Goal: Book appointment/travel/reservation

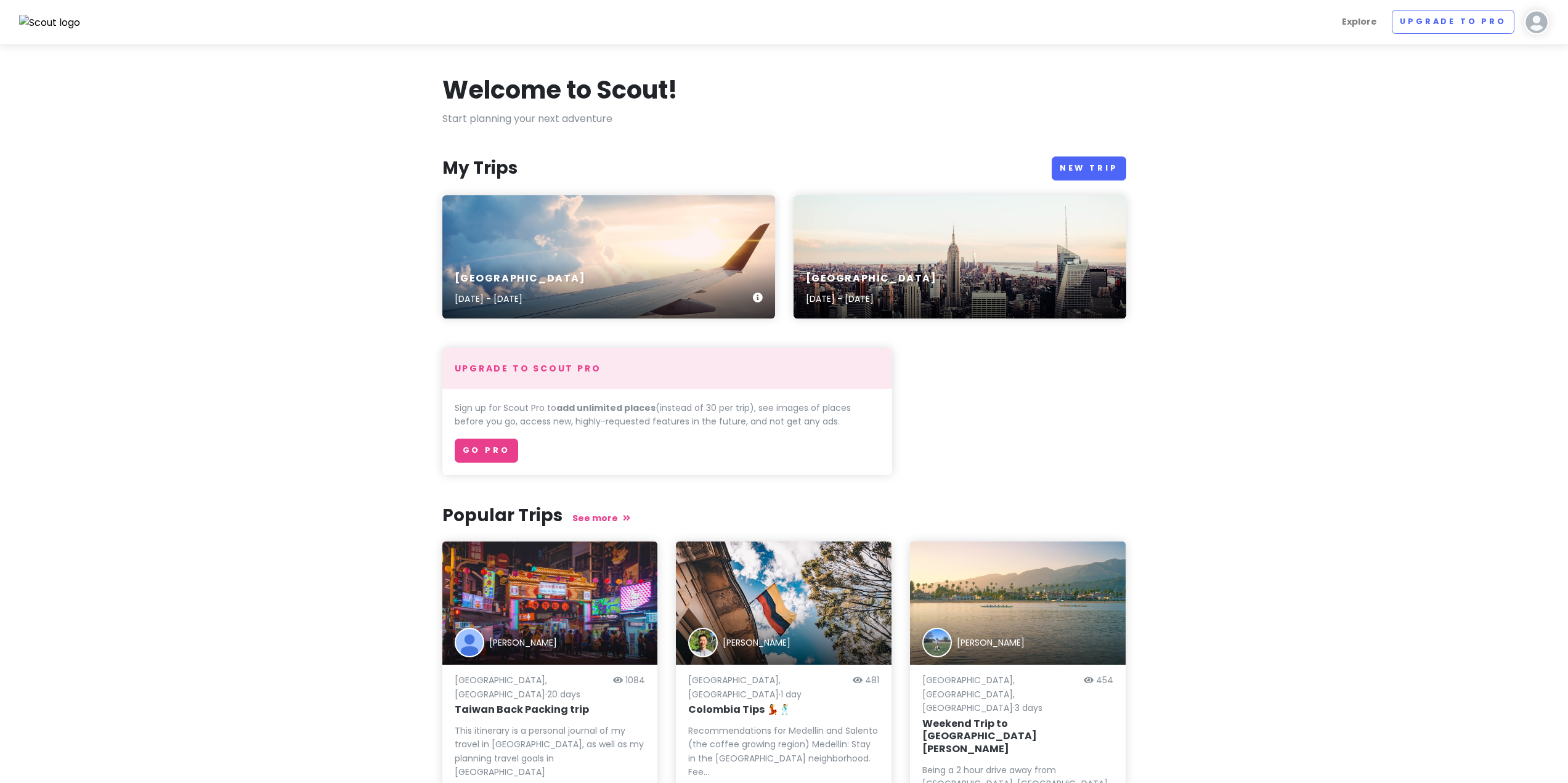
click at [580, 268] on div "[GEOGRAPHIC_DATA] [DATE] - [DATE]" at bounding box center [608, 288] width 332 height 58
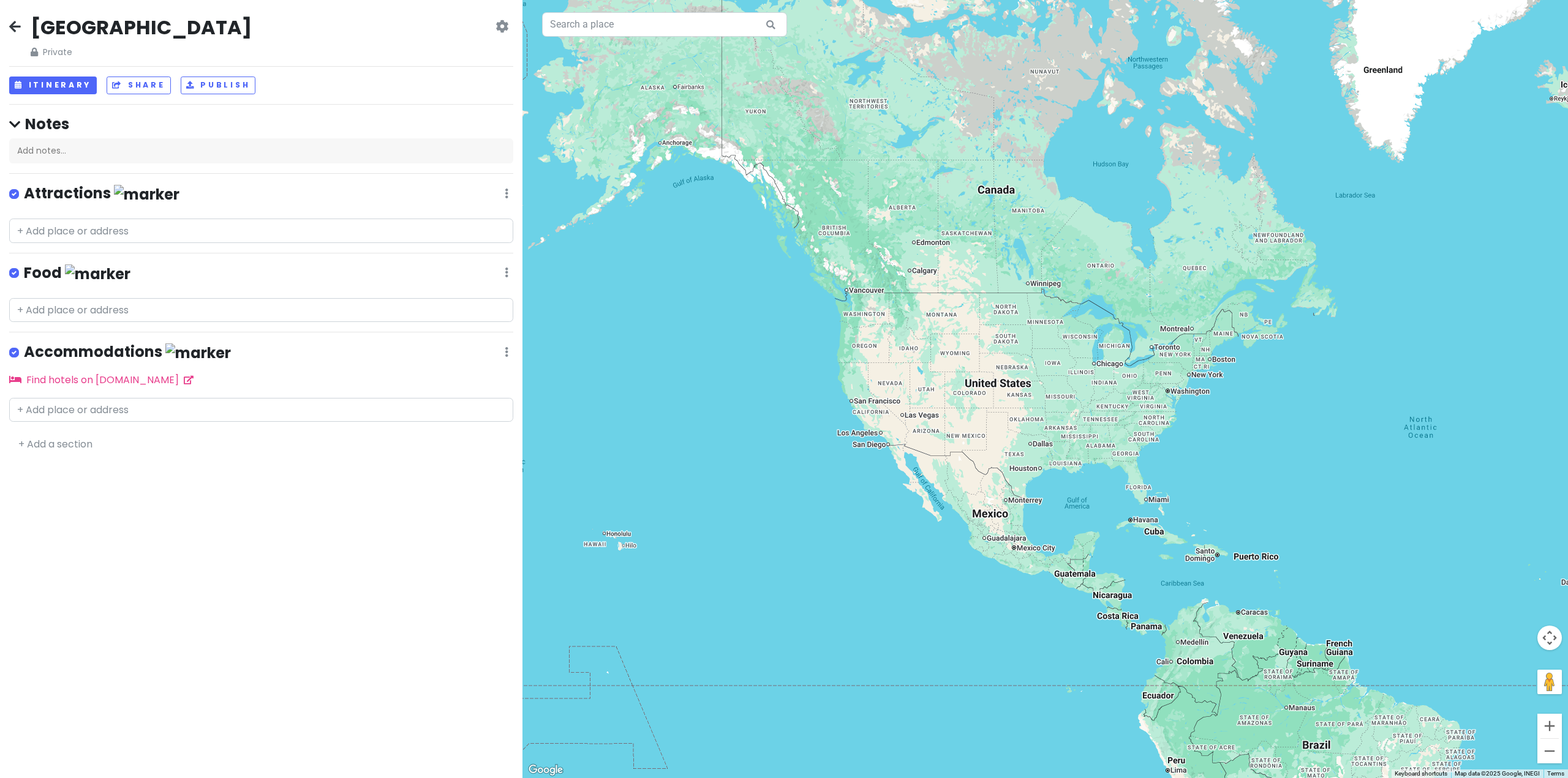
click at [500, 24] on icon at bounding box center [502, 27] width 13 height 10
click at [487, 56] on link "Change Dates" at bounding box center [460, 63] width 116 height 30
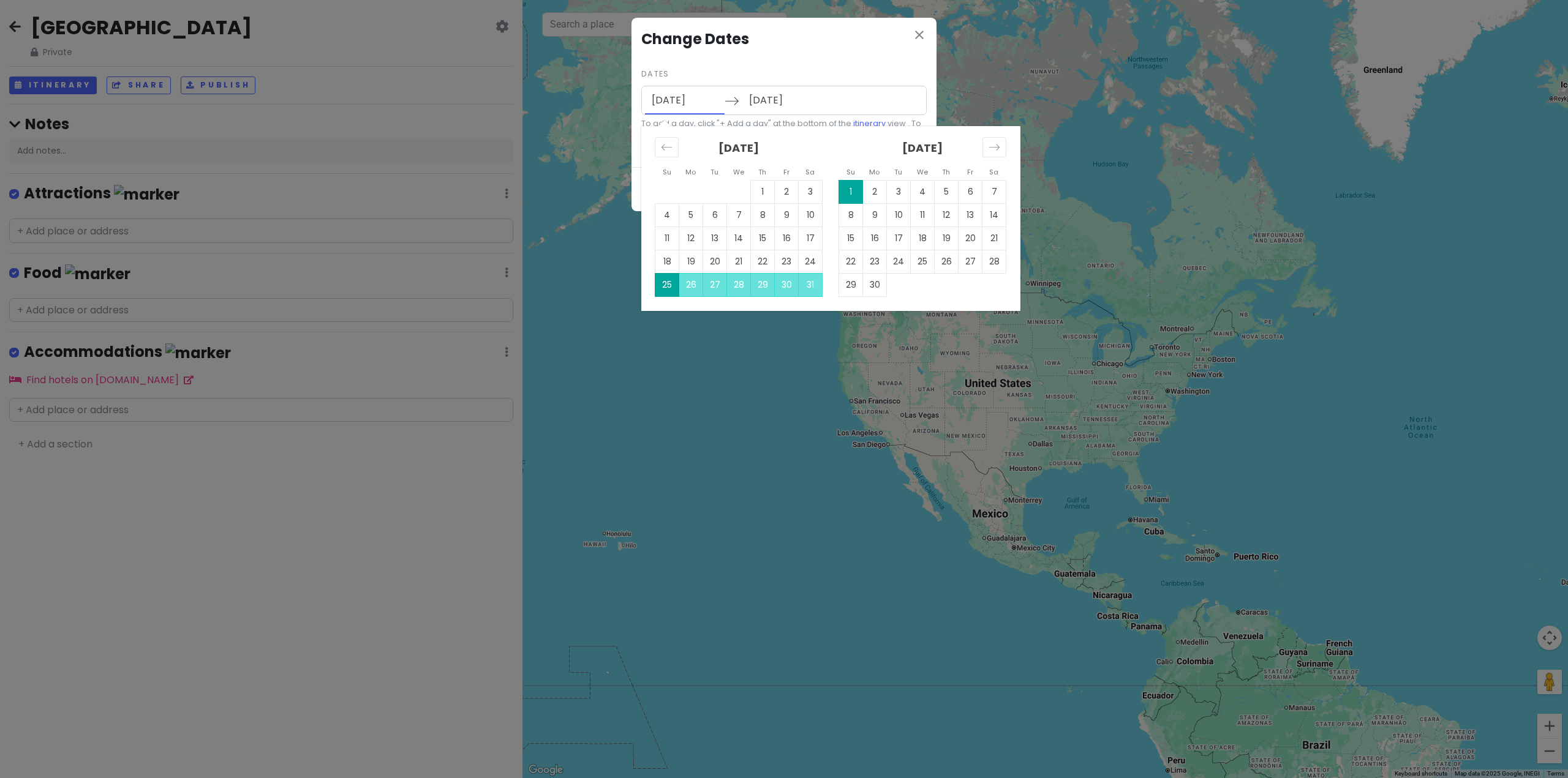
click at [719, 103] on input "[DATE]" at bounding box center [685, 101] width 80 height 29
click at [992, 150] on icon "Move forward to switch to the next month." at bounding box center [995, 148] width 11 height 11
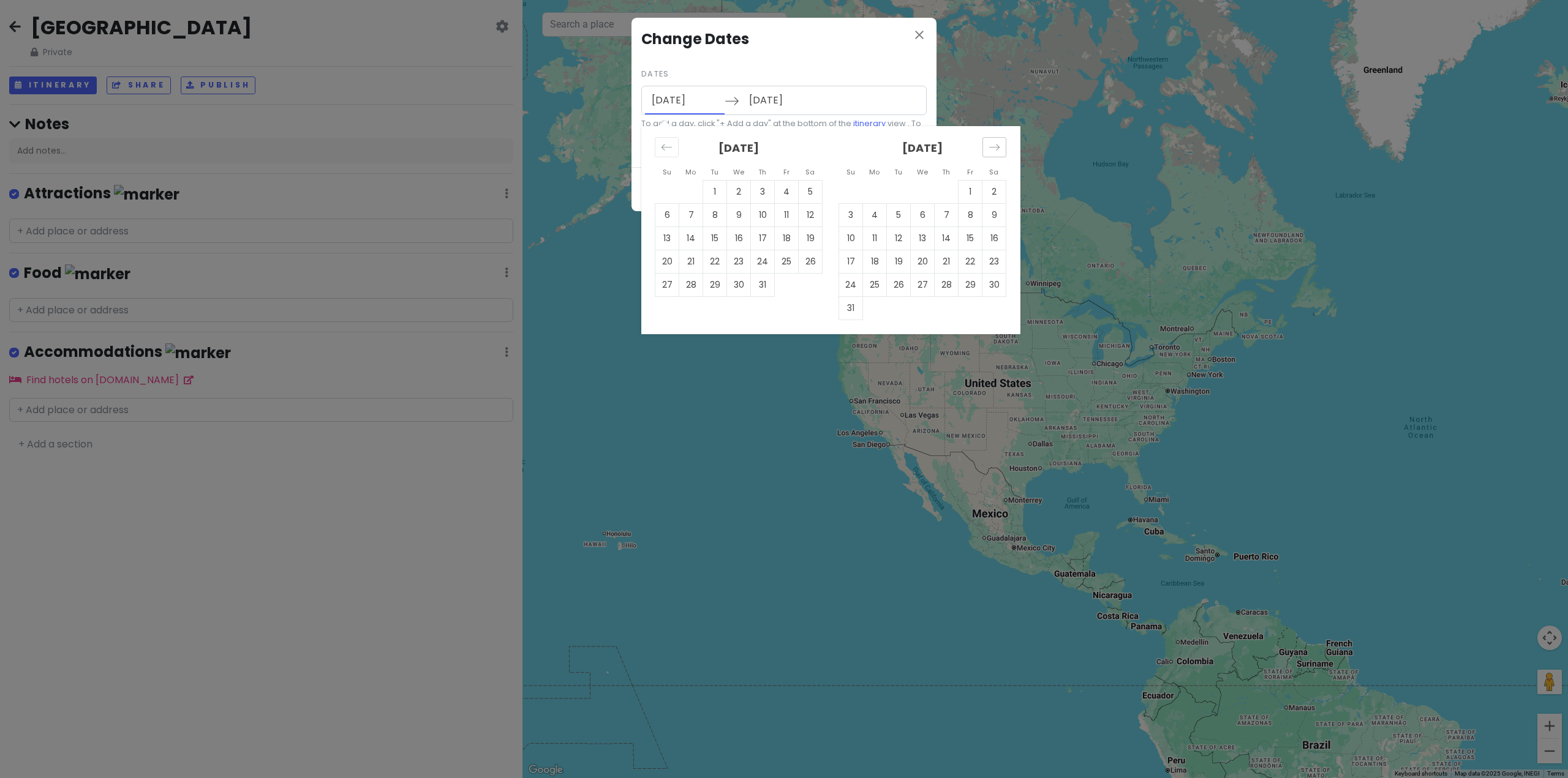
click at [992, 150] on icon "Move forward to switch to the next month." at bounding box center [995, 148] width 11 height 11
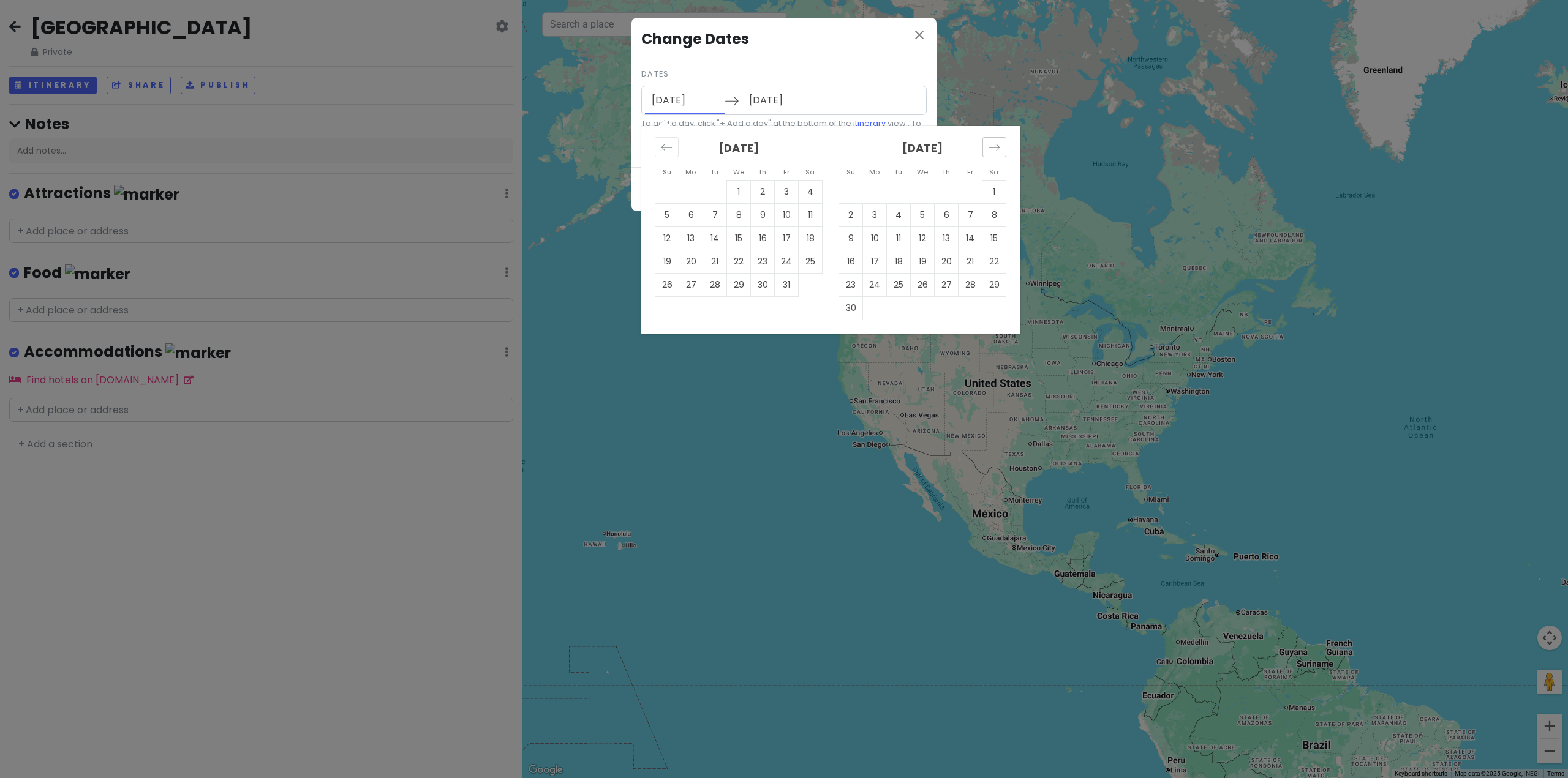
click at [992, 150] on icon "Move forward to switch to the next month." at bounding box center [995, 148] width 11 height 11
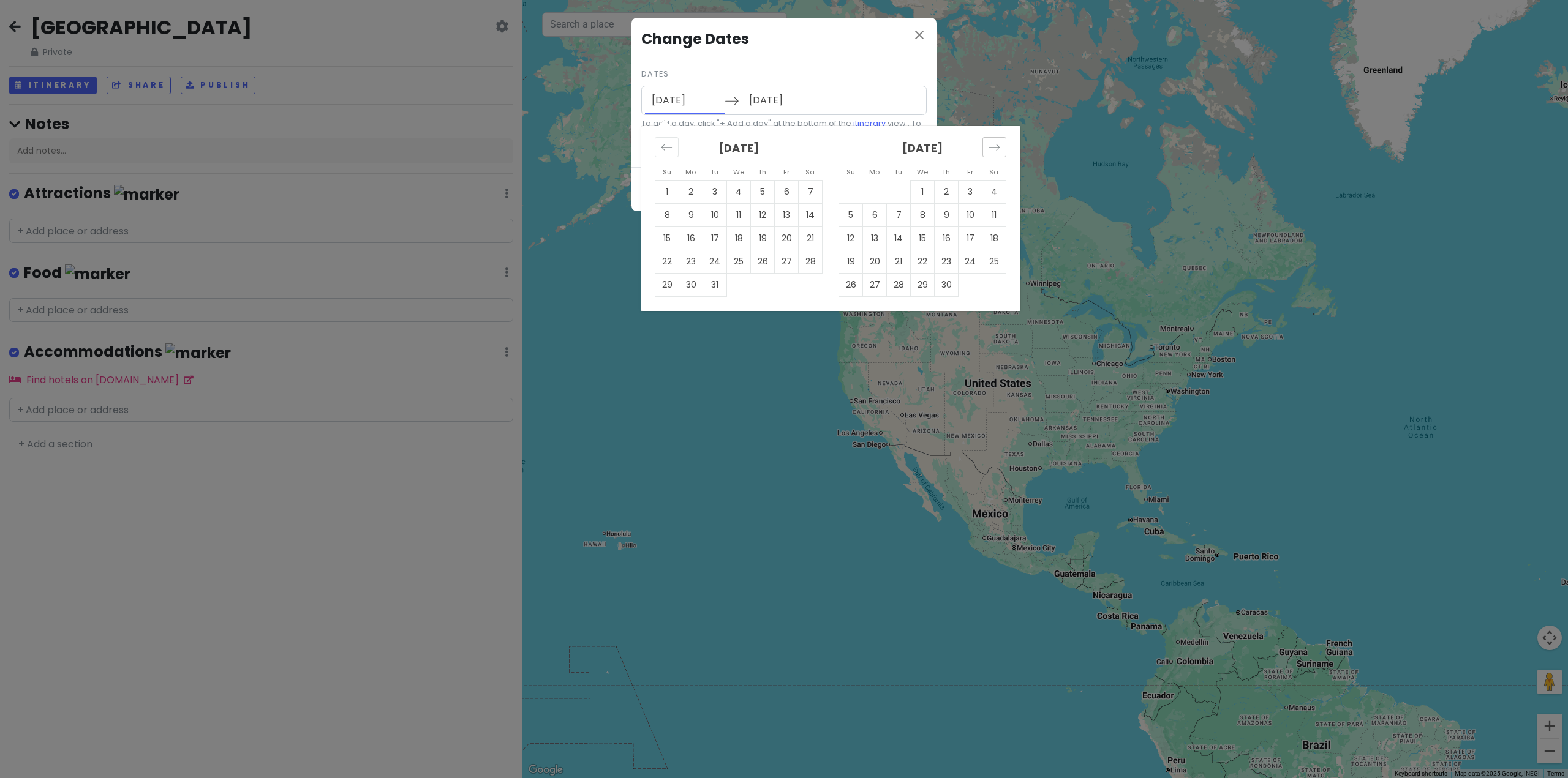
click at [992, 150] on icon "Move forward to switch to the next month." at bounding box center [995, 148] width 11 height 11
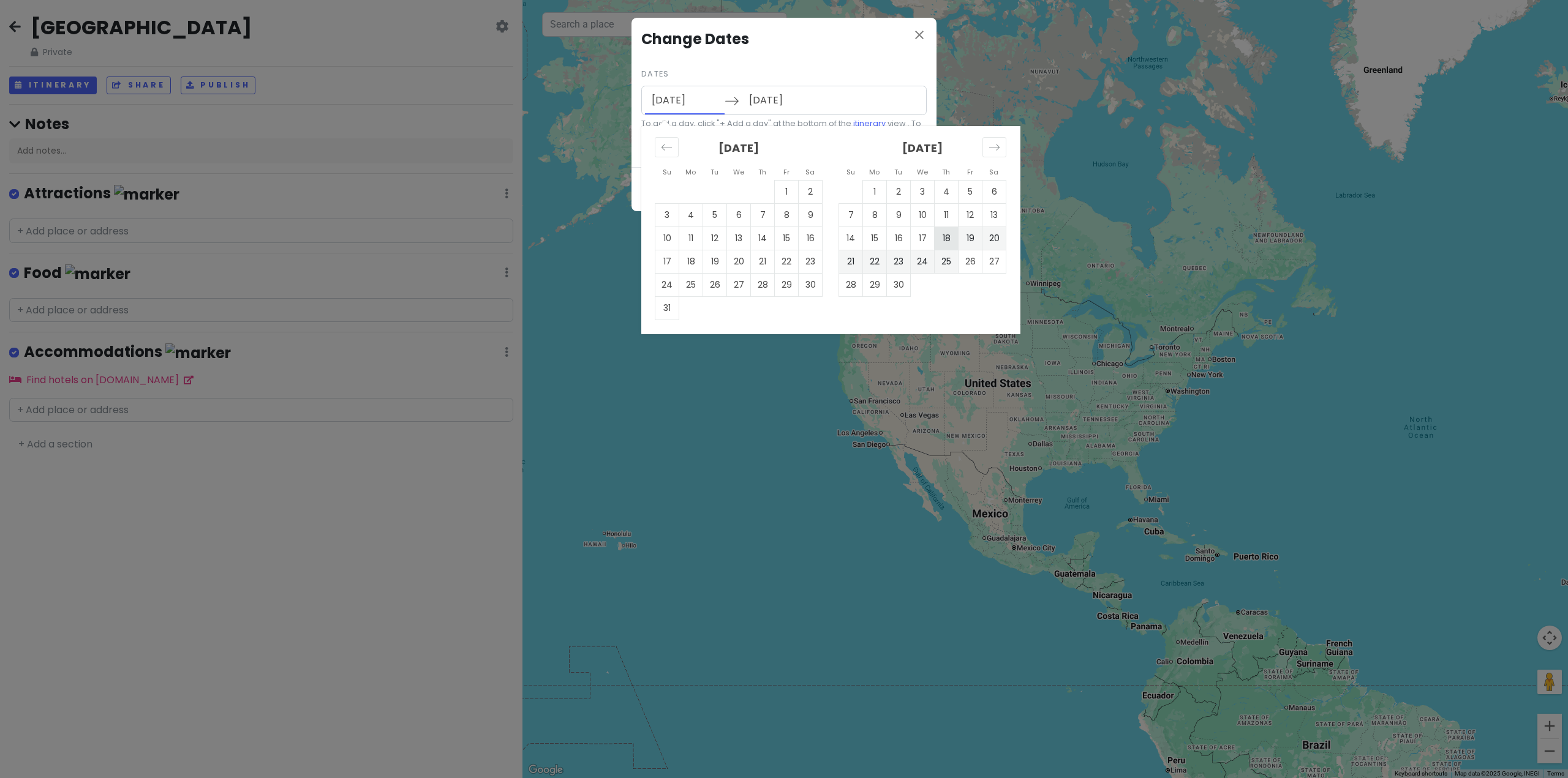
click at [952, 236] on td "18" at bounding box center [946, 238] width 24 height 23
type input "[DATE]"
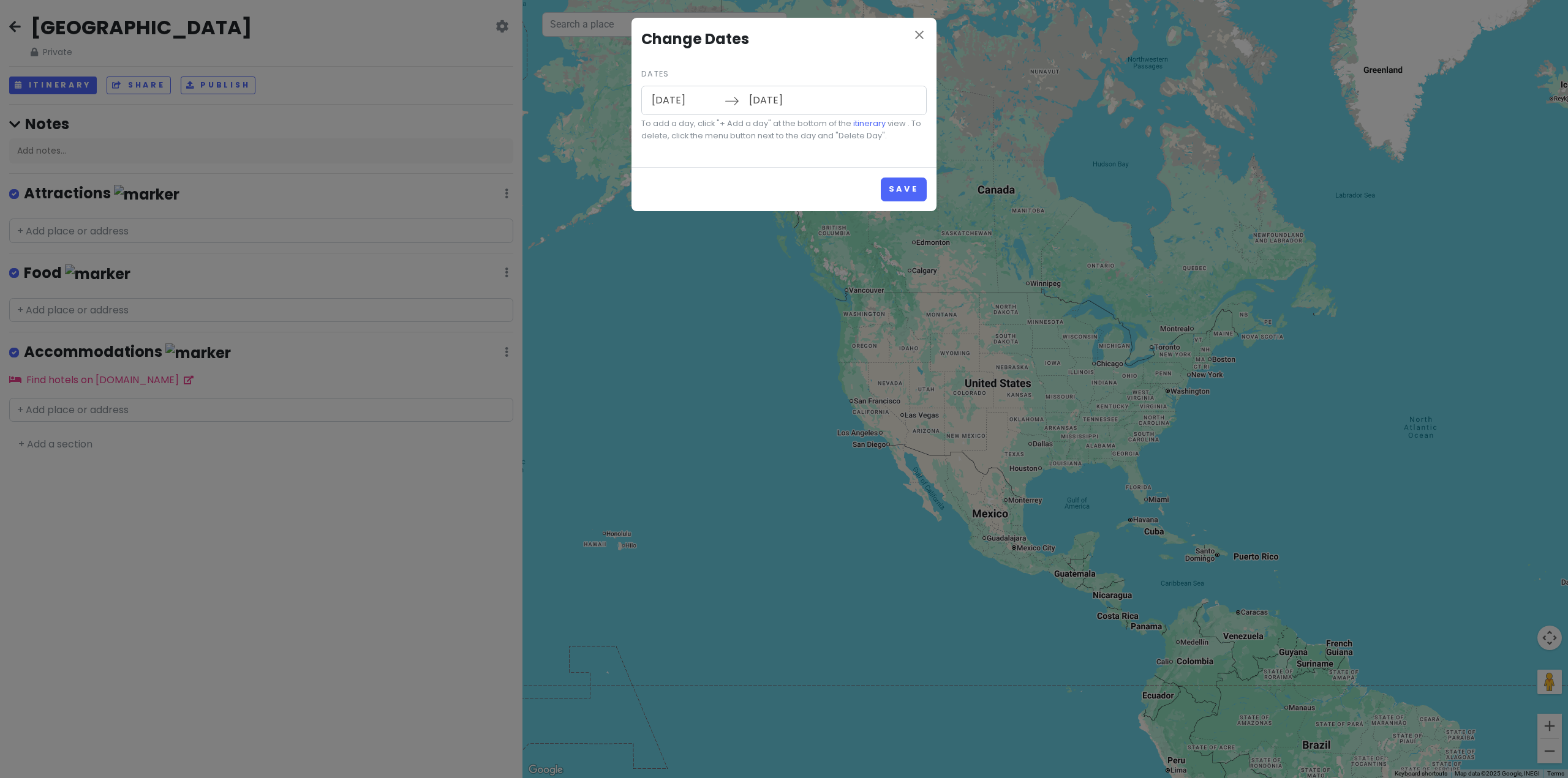
click at [804, 97] on input "[DATE]" at bounding box center [782, 101] width 80 height 29
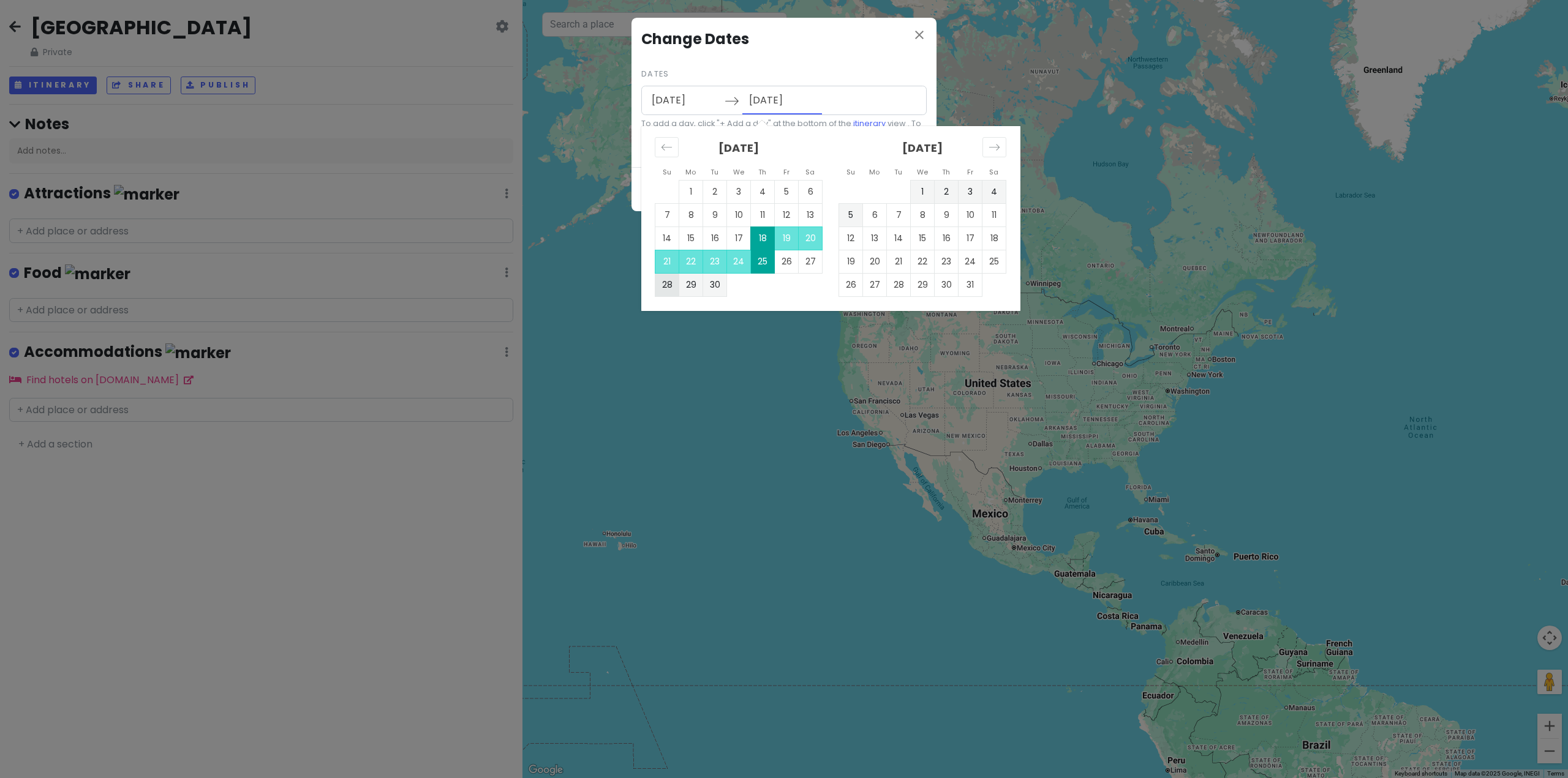
click at [664, 279] on td "28" at bounding box center [667, 285] width 24 height 23
type input "[DATE]"
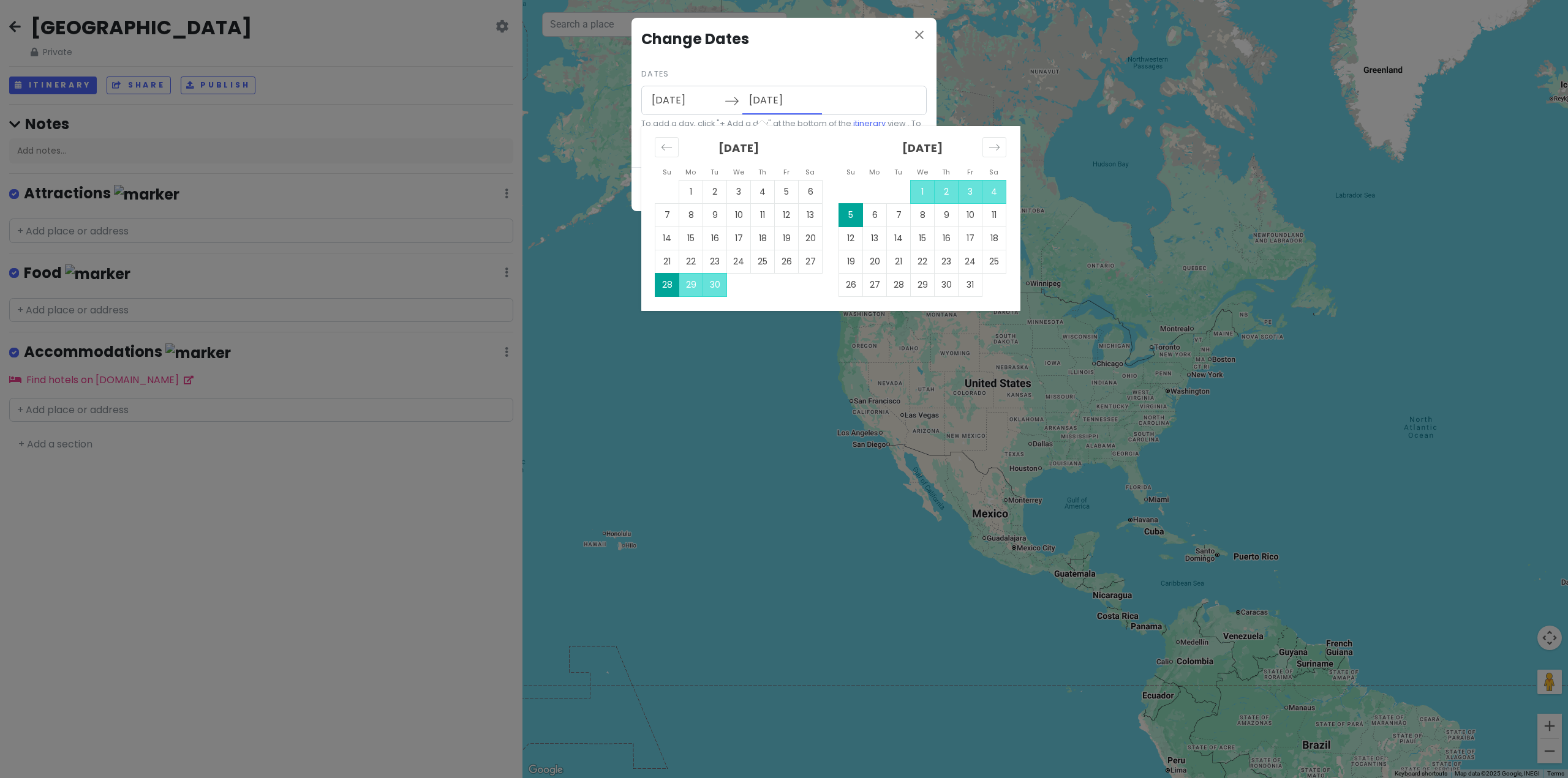
click at [814, 102] on input "[DATE]" at bounding box center [782, 101] width 80 height 29
click at [665, 284] on td "28" at bounding box center [667, 285] width 24 height 23
click at [782, 95] on input "[DATE]" at bounding box center [782, 101] width 80 height 29
click at [662, 102] on input "[DATE]" at bounding box center [685, 101] width 80 height 29
click at [759, 230] on td "18" at bounding box center [762, 238] width 24 height 23
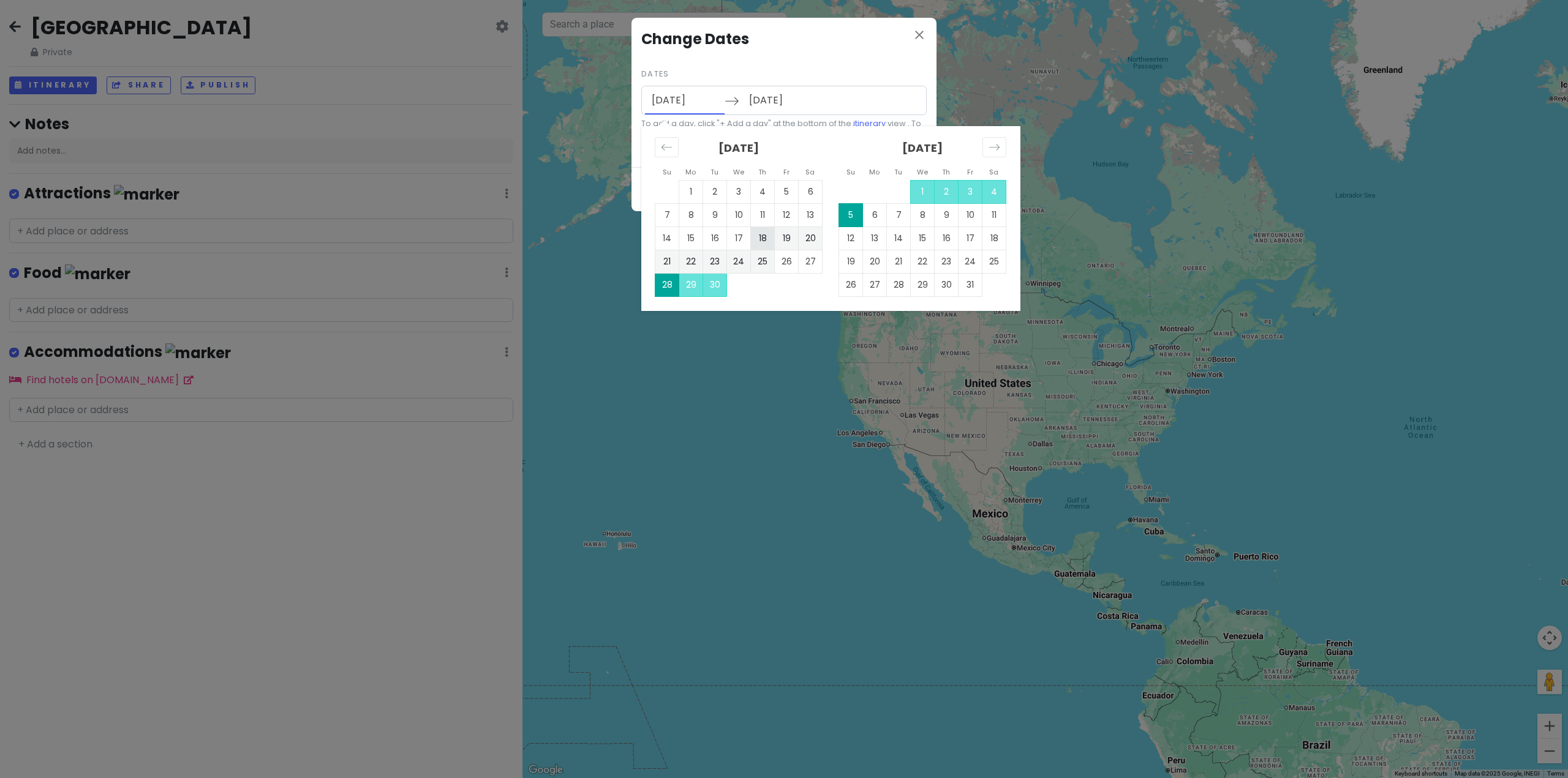
type input "[DATE]"
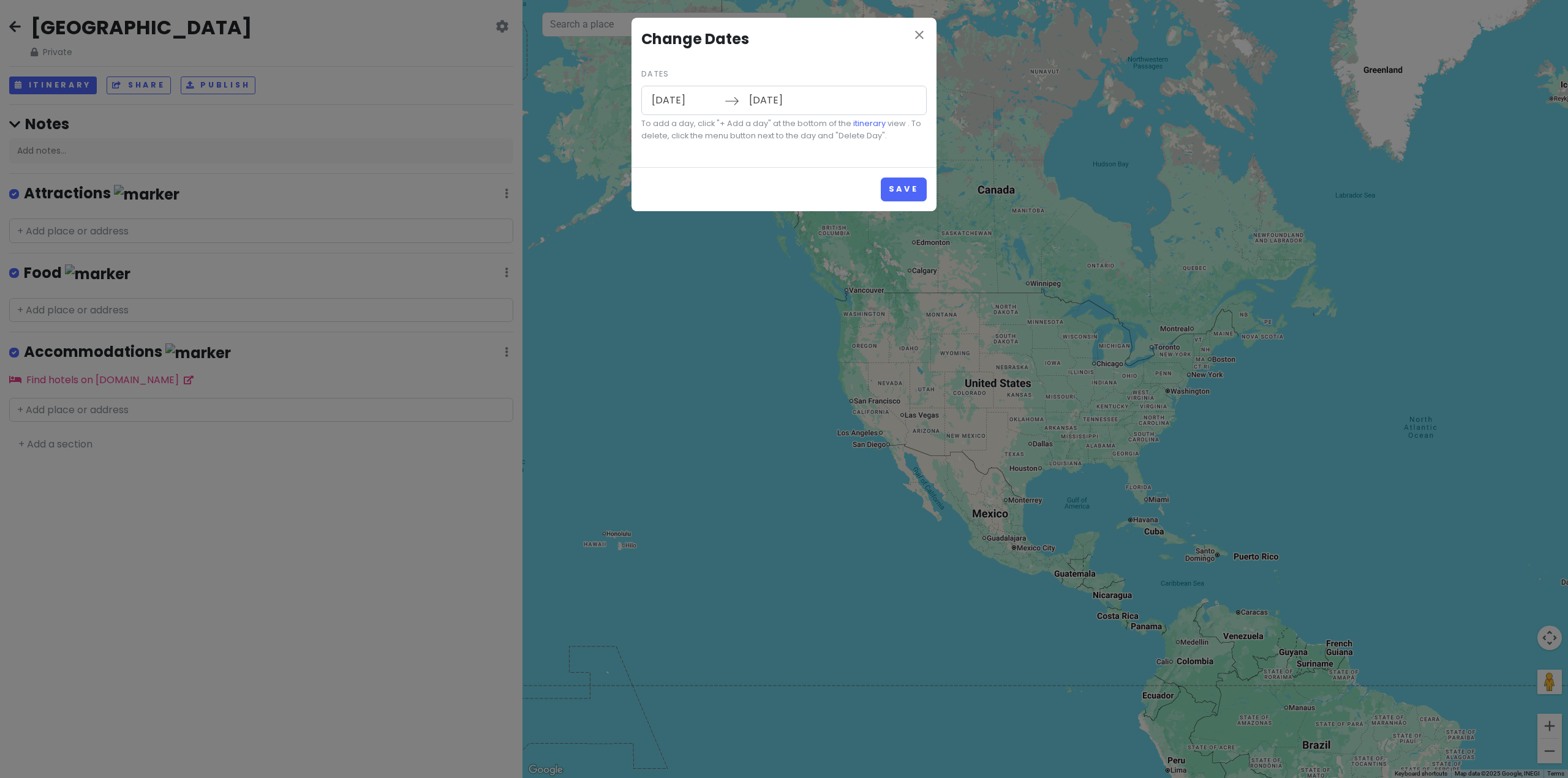
click at [786, 97] on input "[DATE]" at bounding box center [782, 101] width 80 height 29
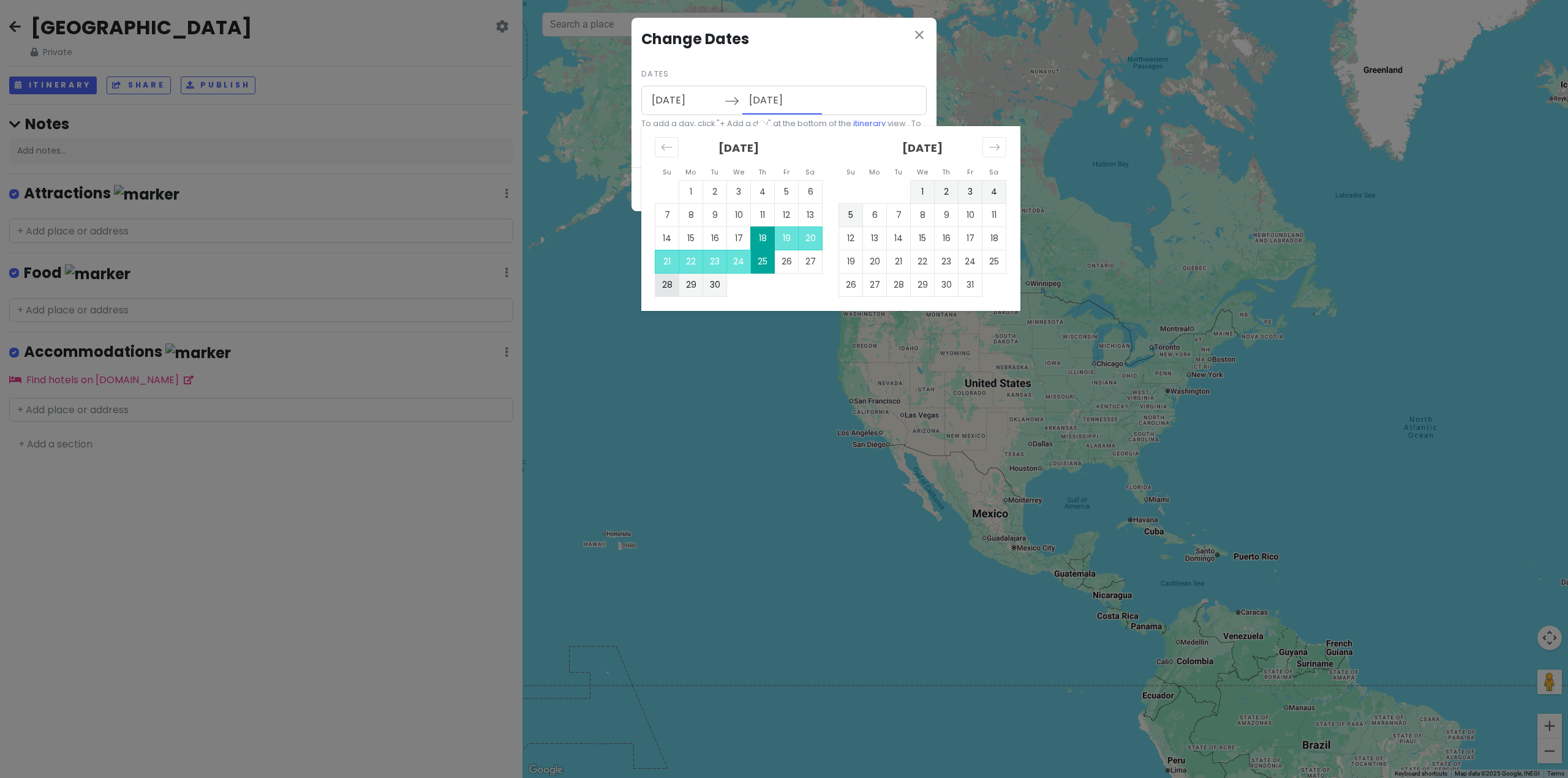
click at [667, 284] on td "28" at bounding box center [667, 285] width 24 height 23
type input "[DATE]"
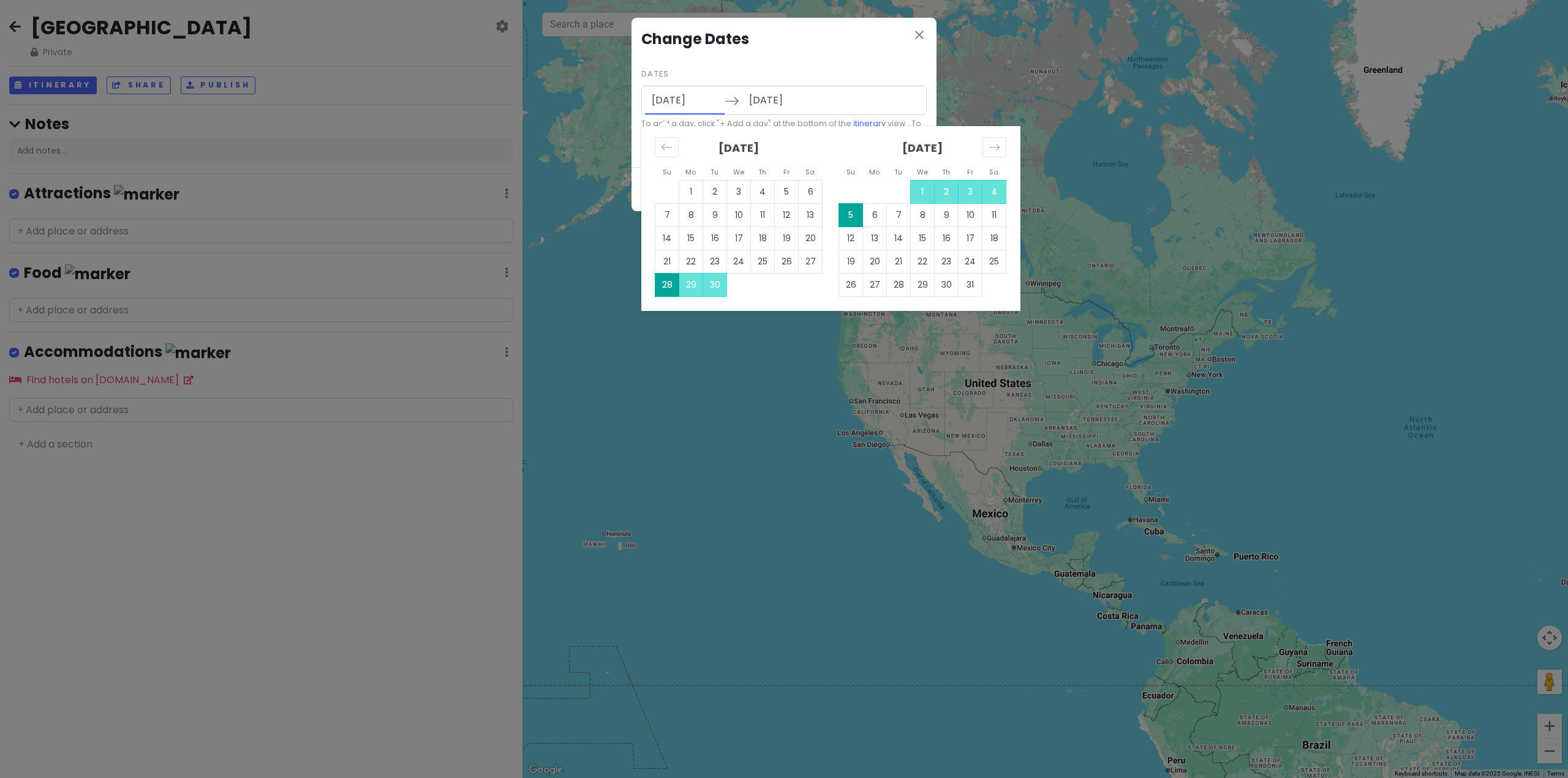
click at [693, 106] on input "[DATE]" at bounding box center [685, 101] width 80 height 29
click at [767, 236] on td "18" at bounding box center [762, 238] width 24 height 23
type input "[DATE]"
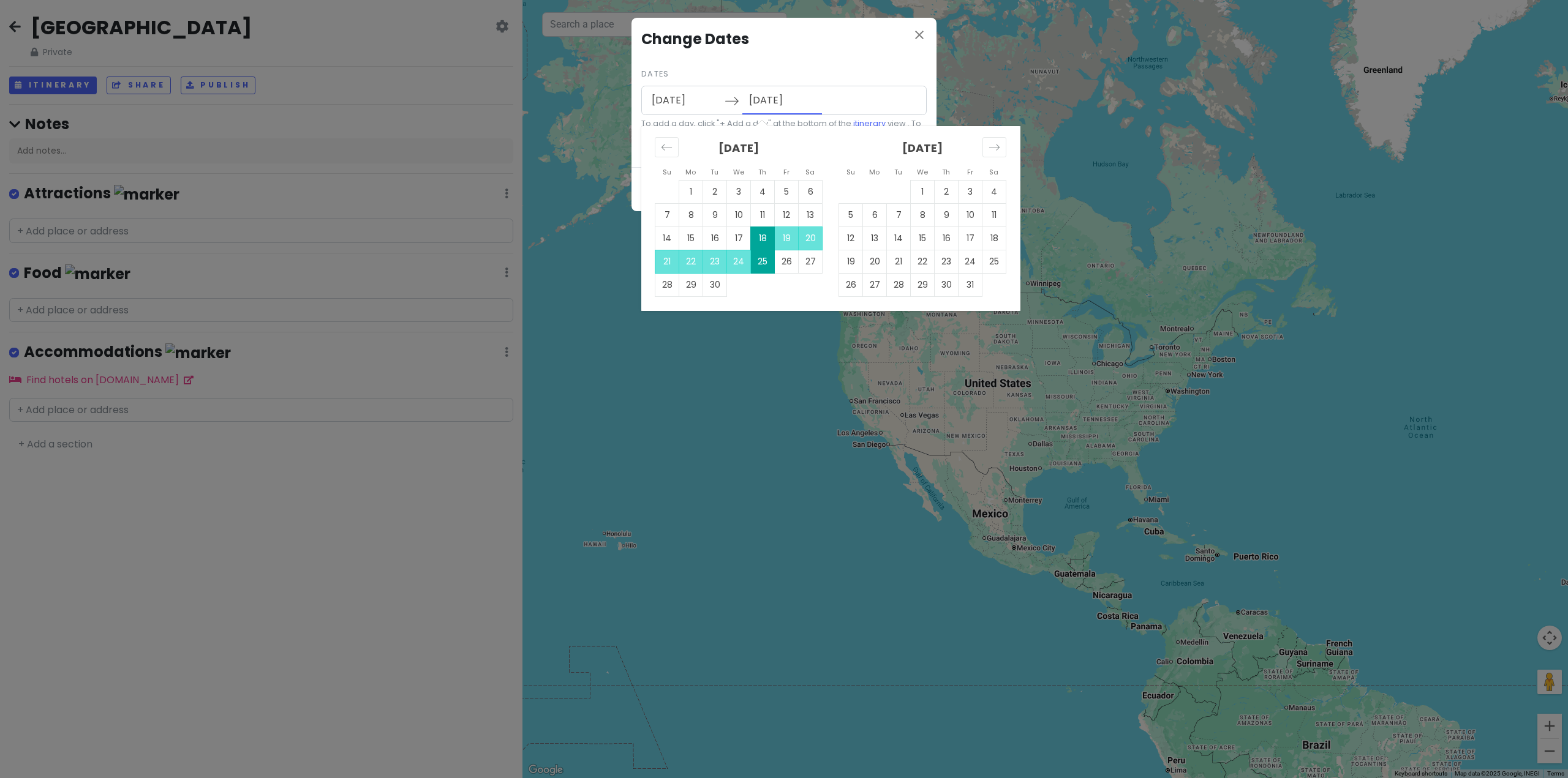
click at [775, 102] on input "[DATE]" at bounding box center [782, 101] width 80 height 29
drag, startPoint x: 765, startPoint y: 262, endPoint x: 798, endPoint y: 264, distance: 33.1
click at [798, 264] on tr "21 22 23 24 25 26 27" at bounding box center [739, 261] width 168 height 23
click at [664, 290] on td "28" at bounding box center [667, 285] width 24 height 23
type input "[DATE]"
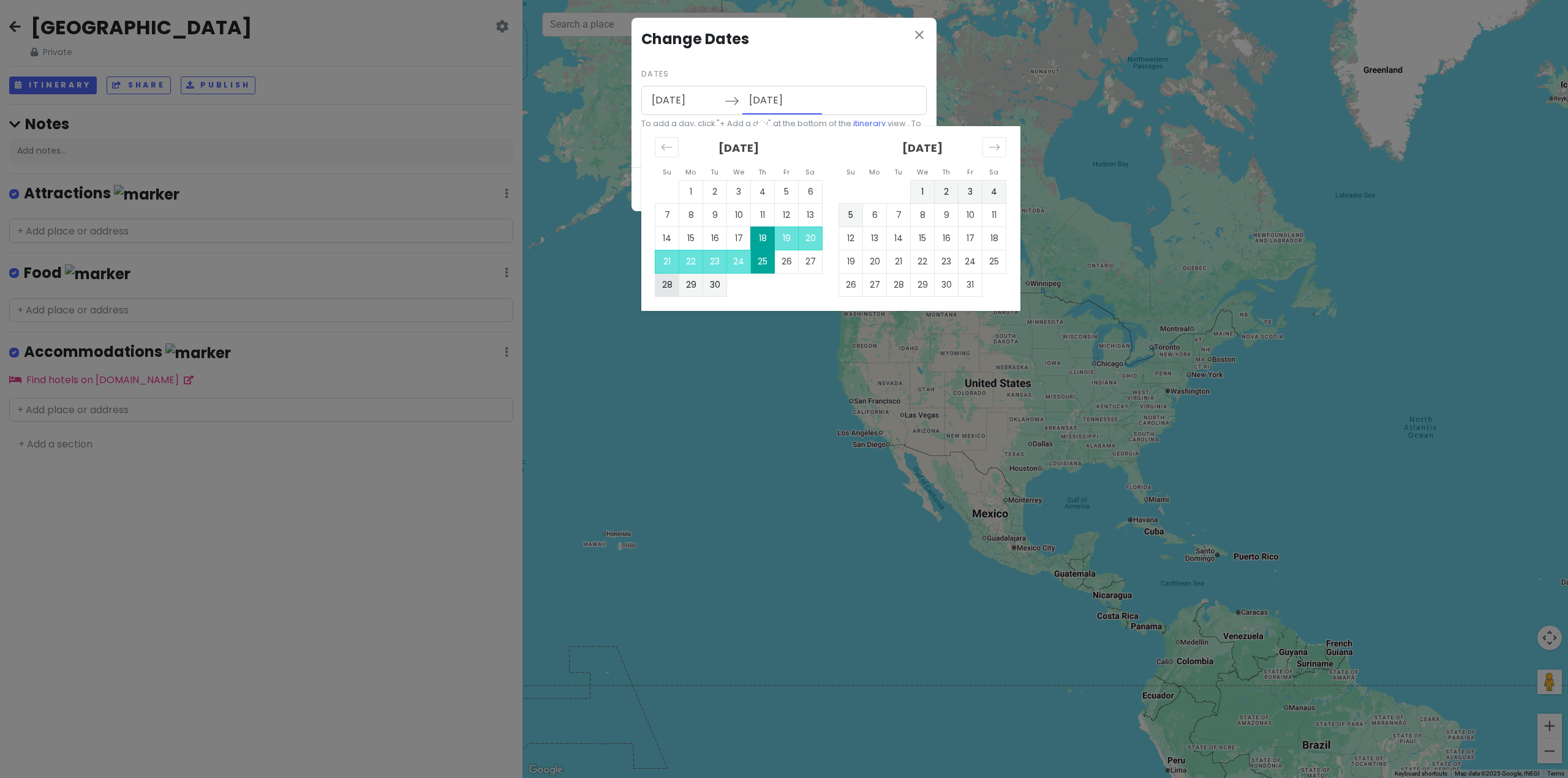
type input "[DATE]"
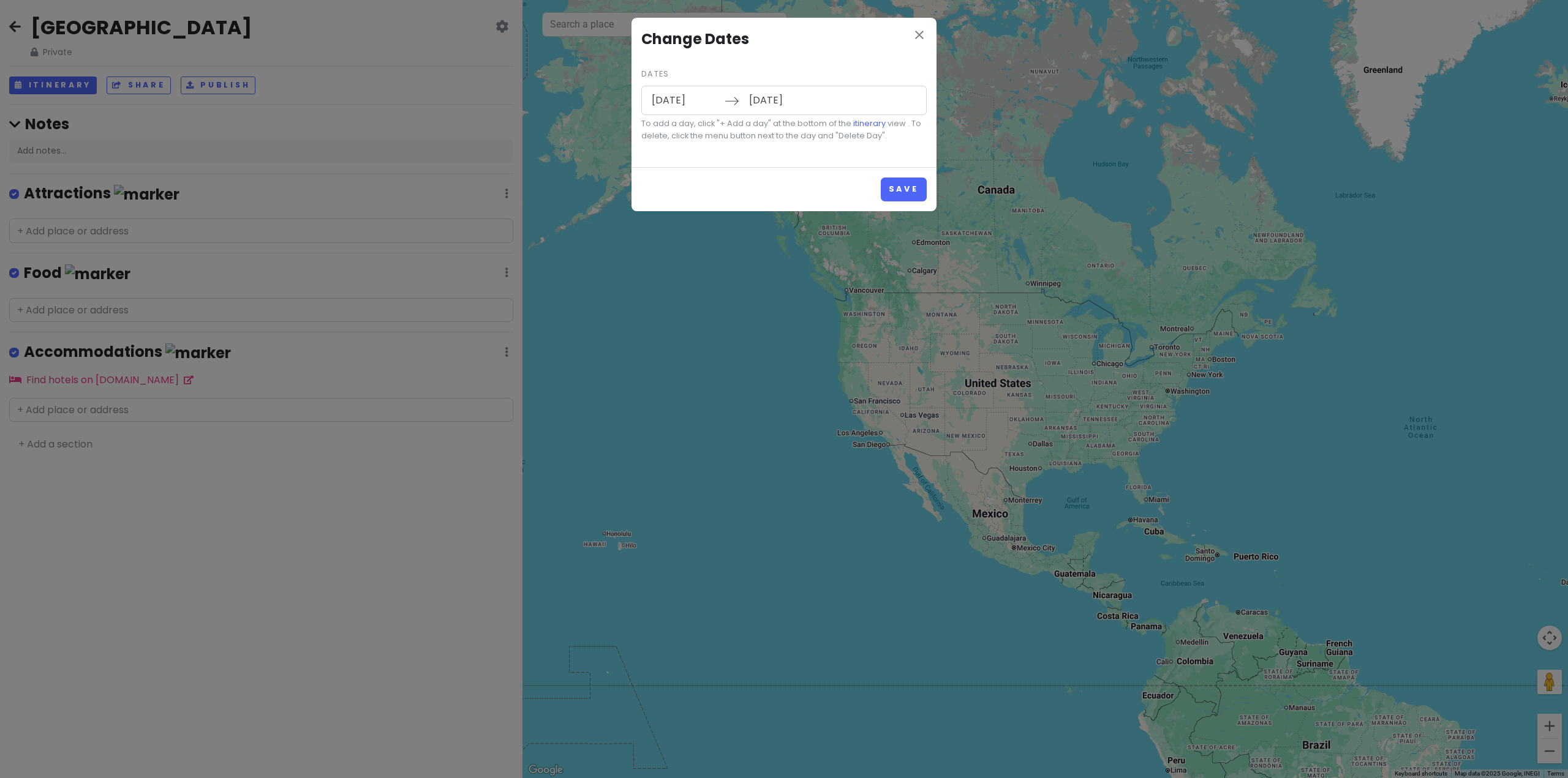
click at [686, 99] on input "[DATE]" at bounding box center [685, 101] width 80 height 29
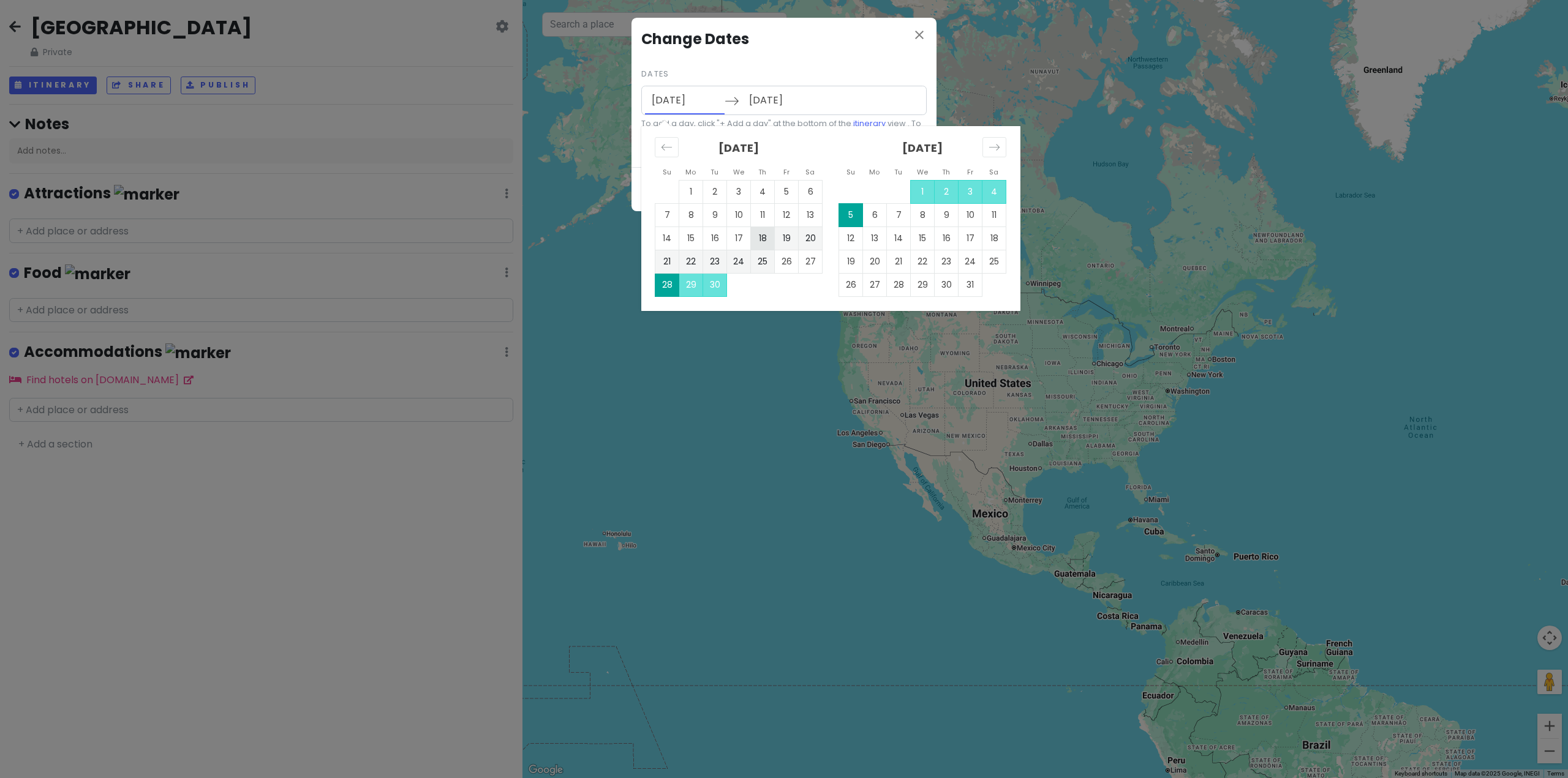
click at [761, 234] on td "18" at bounding box center [762, 238] width 24 height 23
type input "[DATE]"
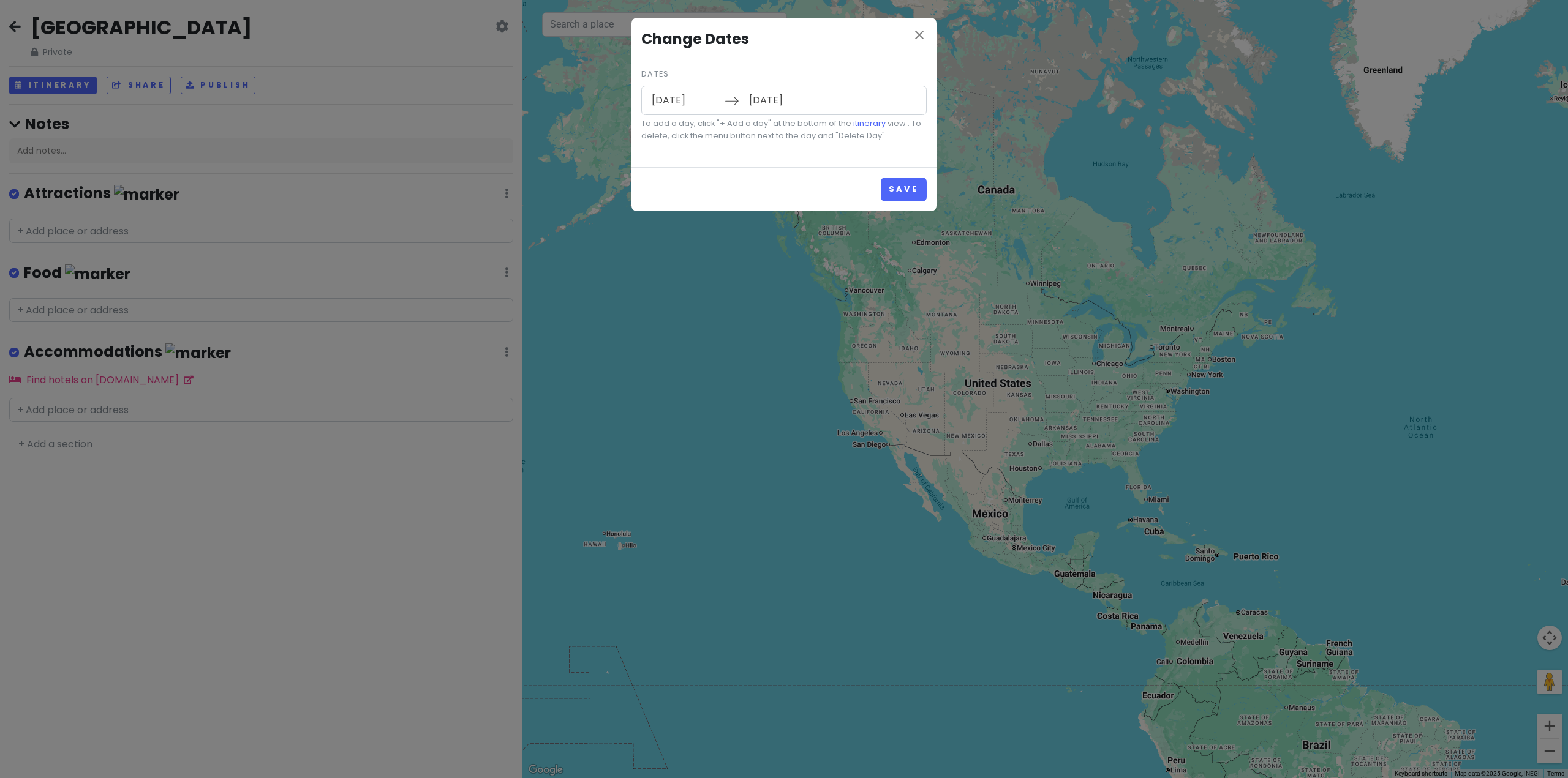
click at [772, 102] on input "[DATE]" at bounding box center [782, 101] width 80 height 29
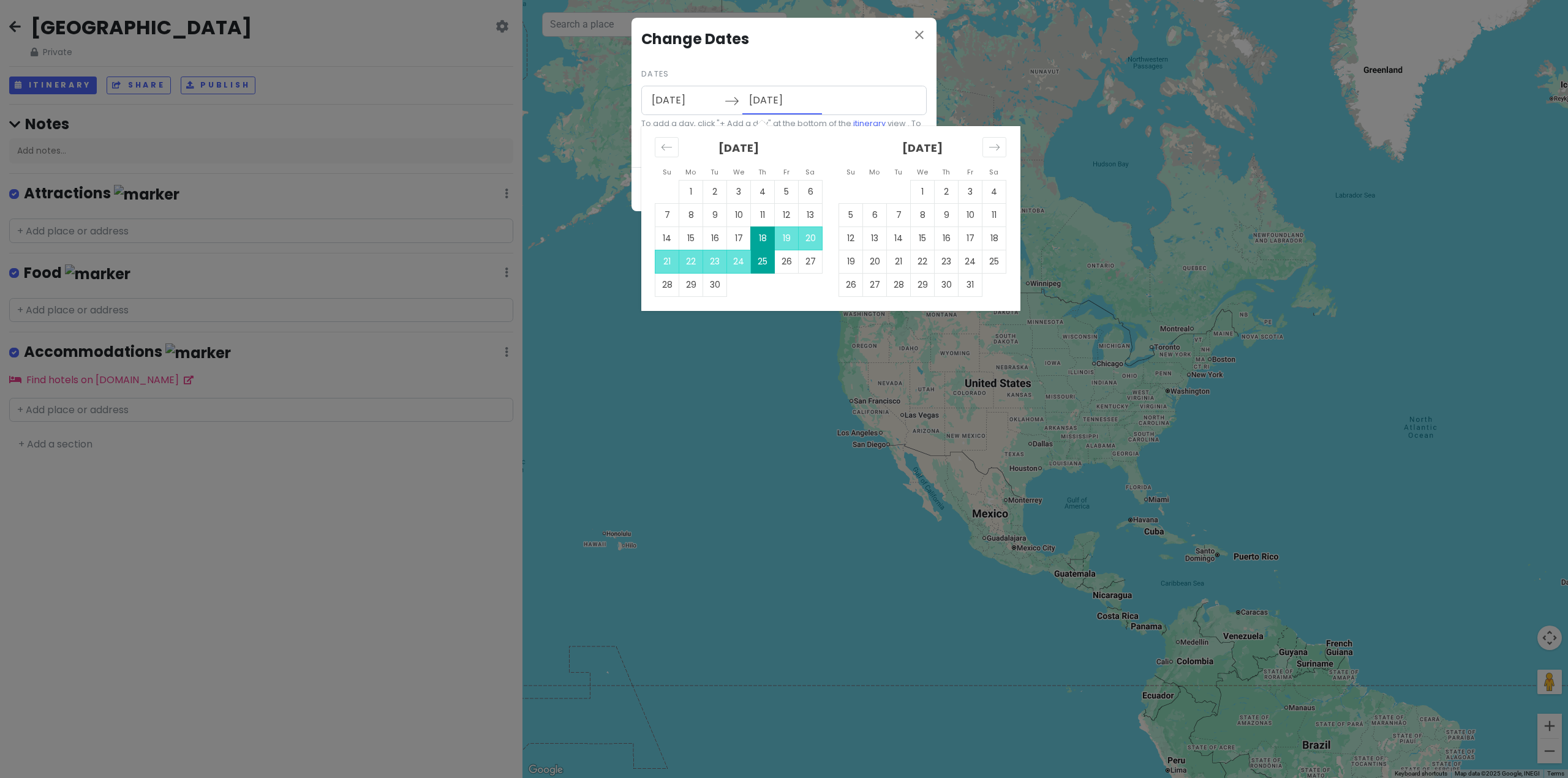
drag, startPoint x: 767, startPoint y: 100, endPoint x: 780, endPoint y: 100, distance: 13.0
click at [780, 100] on input "[DATE]" at bounding box center [782, 101] width 80 height 29
click at [806, 265] on td "27" at bounding box center [811, 261] width 24 height 23
type input "[DATE]"
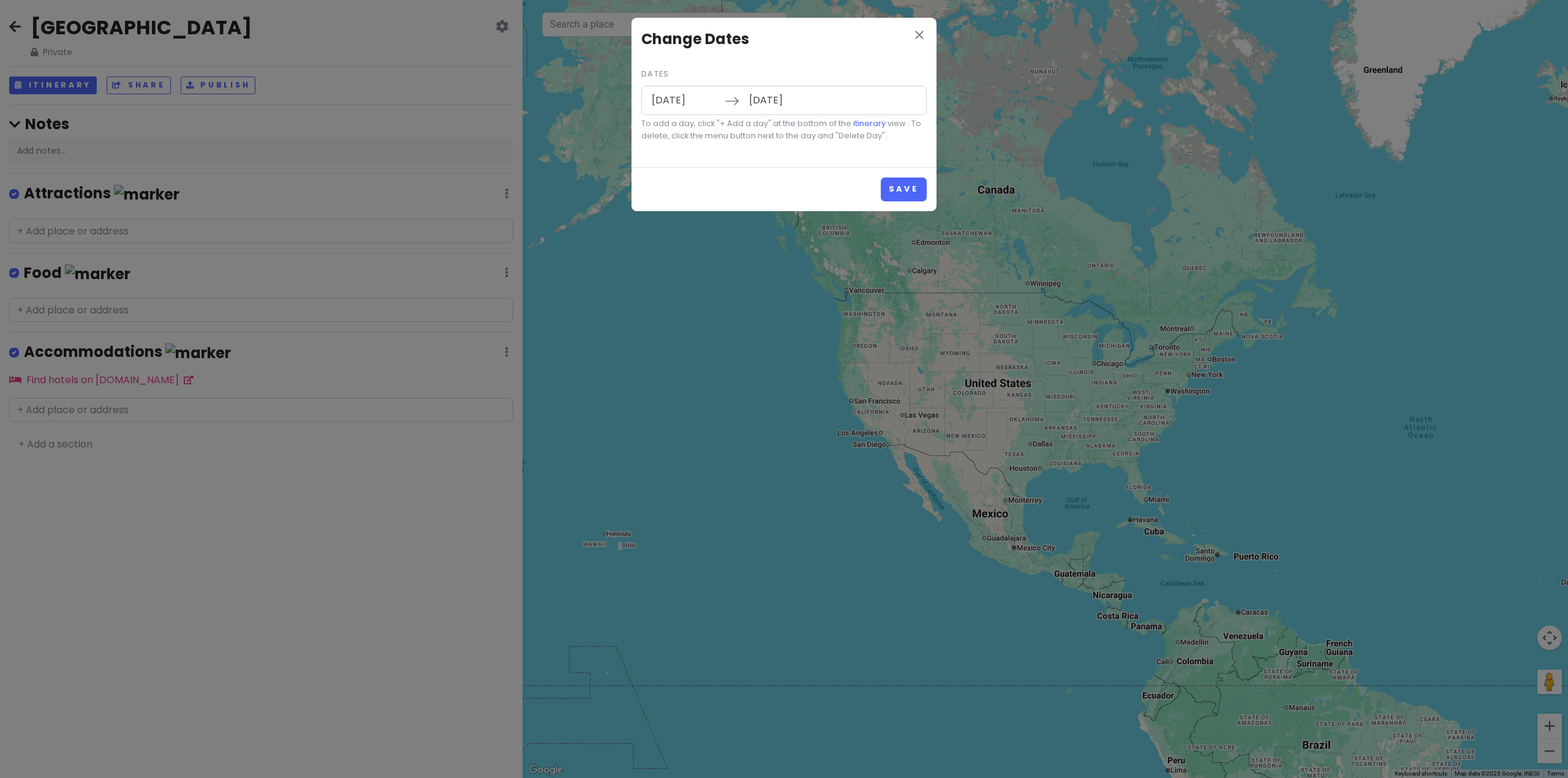
click at [684, 94] on input "[DATE]" at bounding box center [685, 101] width 80 height 29
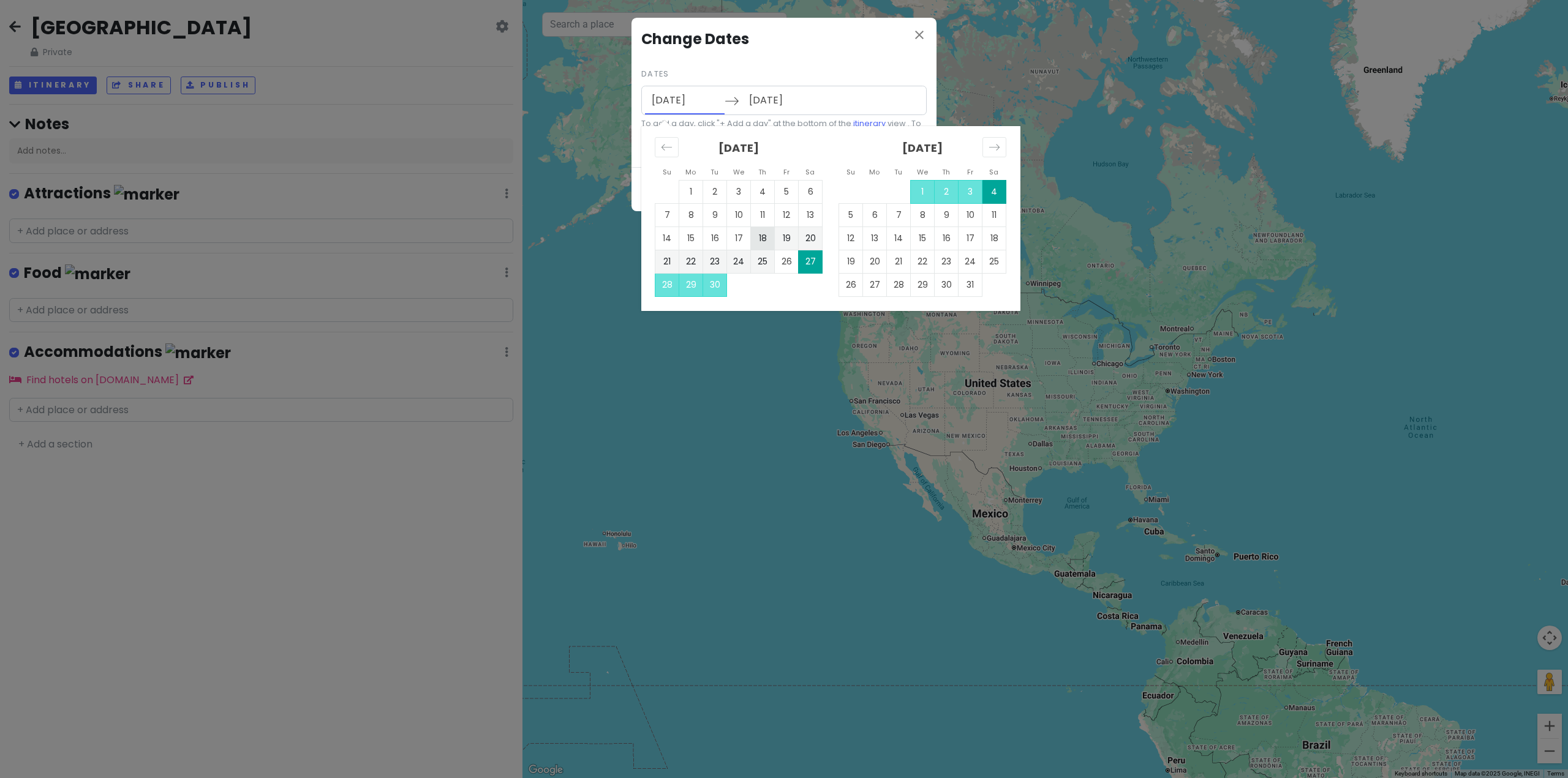
click at [764, 233] on td "18" at bounding box center [762, 238] width 24 height 23
type input "[DATE]"
click at [770, 93] on input "[DATE]" at bounding box center [782, 101] width 80 height 29
click at [763, 232] on td "18" at bounding box center [762, 238] width 24 height 23
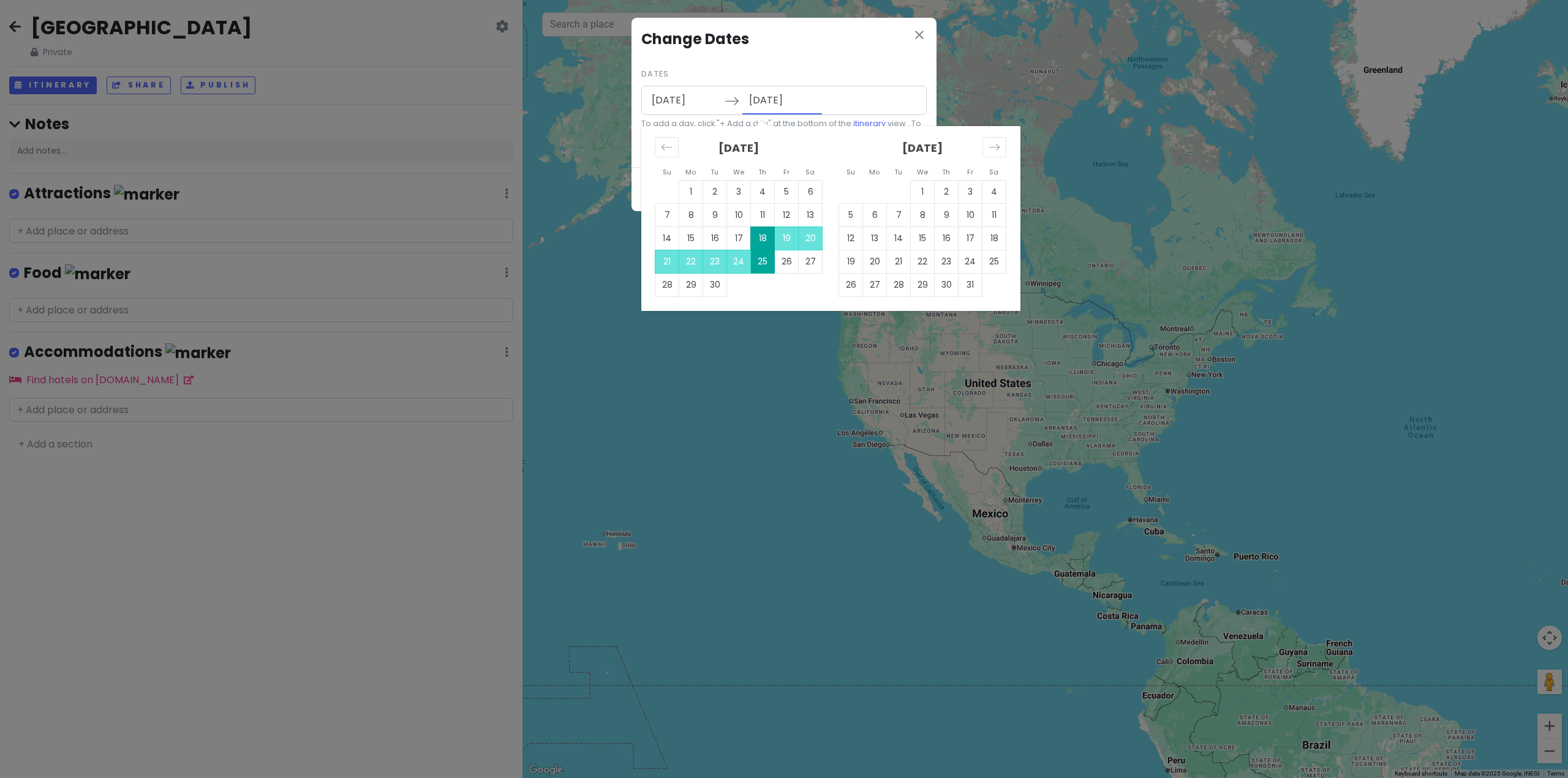
click at [772, 104] on input "[DATE]" at bounding box center [782, 101] width 80 height 29
click at [666, 279] on td "28" at bounding box center [667, 285] width 24 height 23
type input "[DATE]"
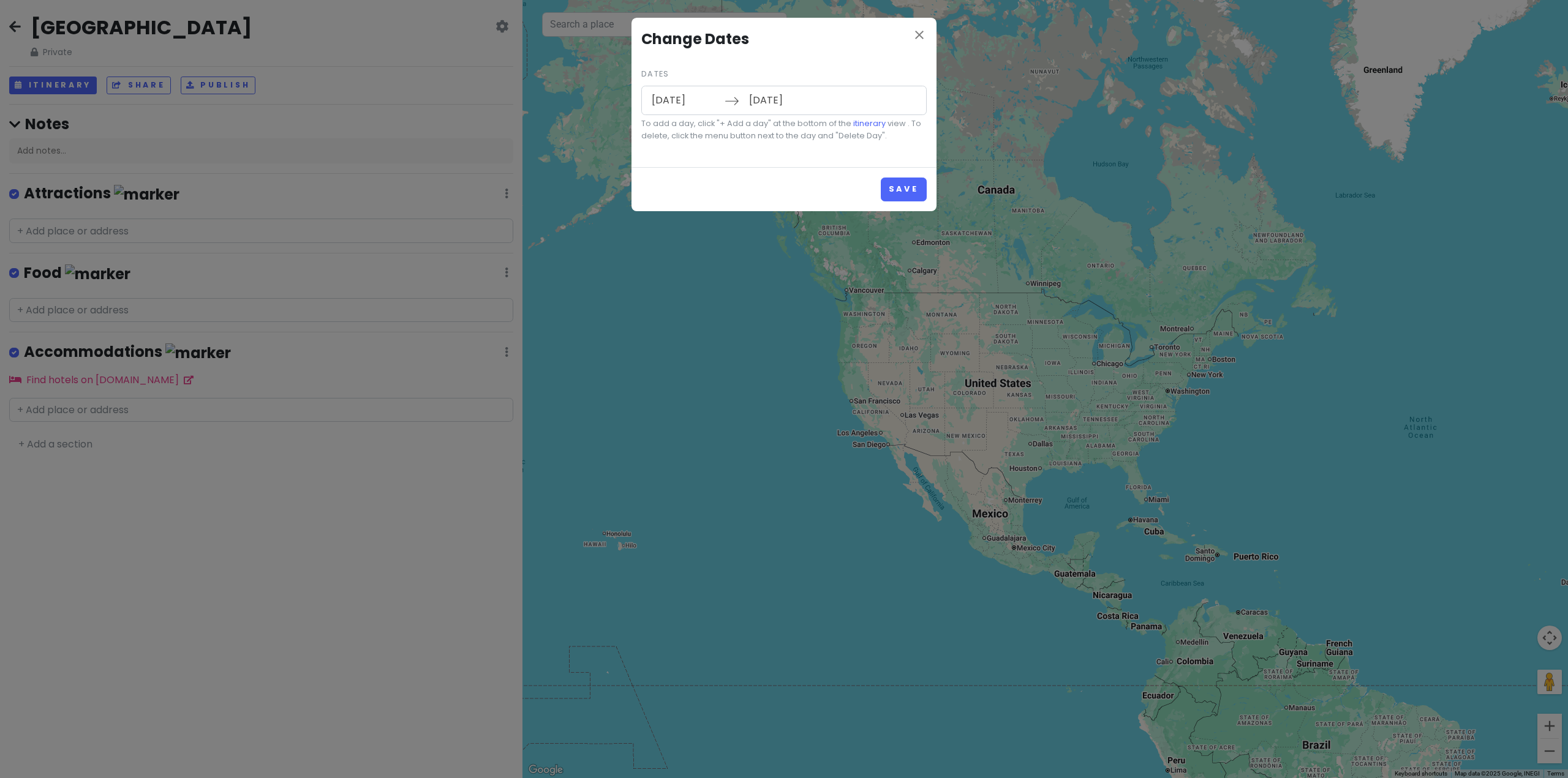
click at [686, 99] on input "[DATE]" at bounding box center [685, 101] width 80 height 29
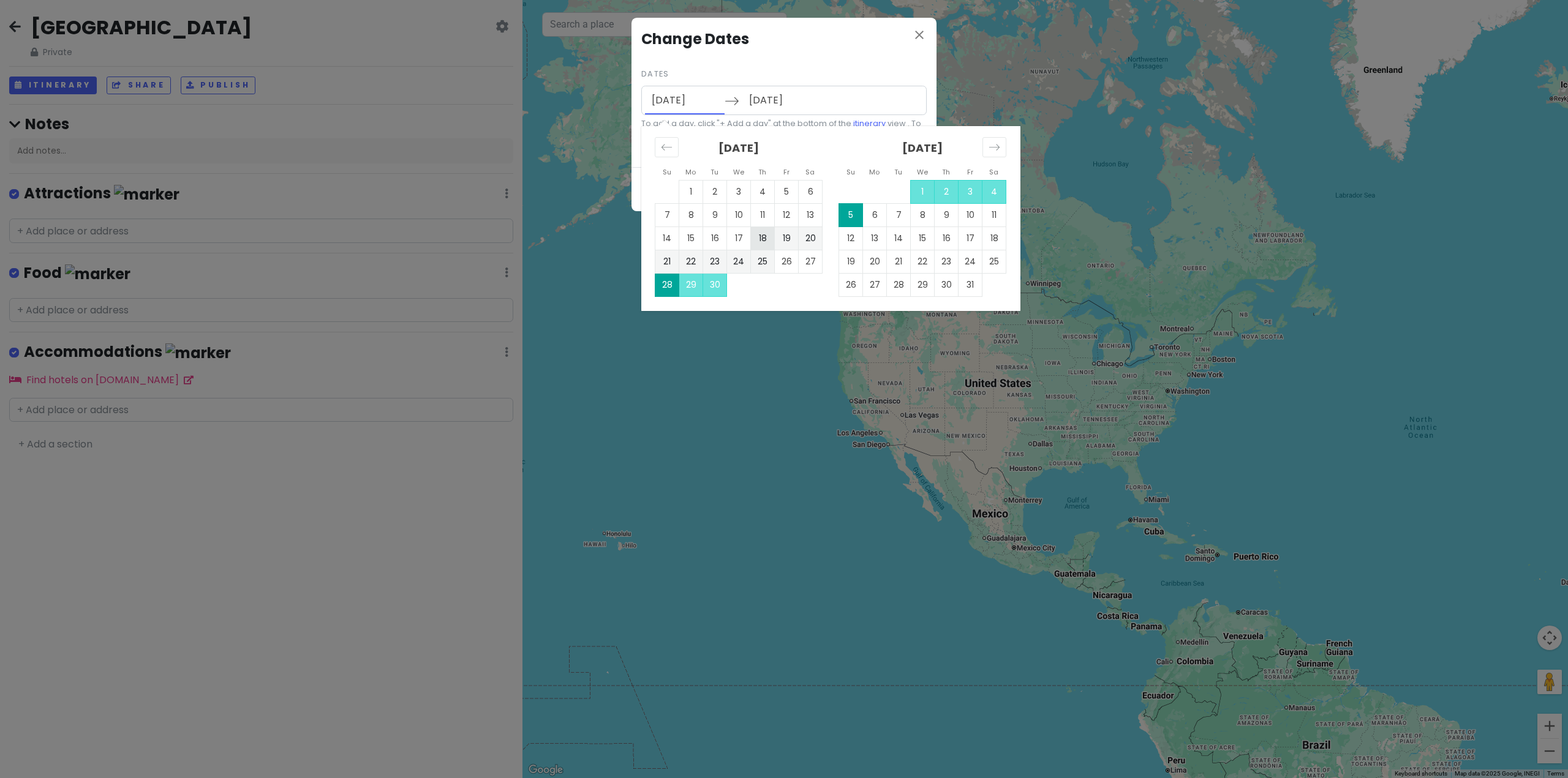
click at [756, 230] on td "18" at bounding box center [762, 238] width 24 height 23
type input "[DATE]"
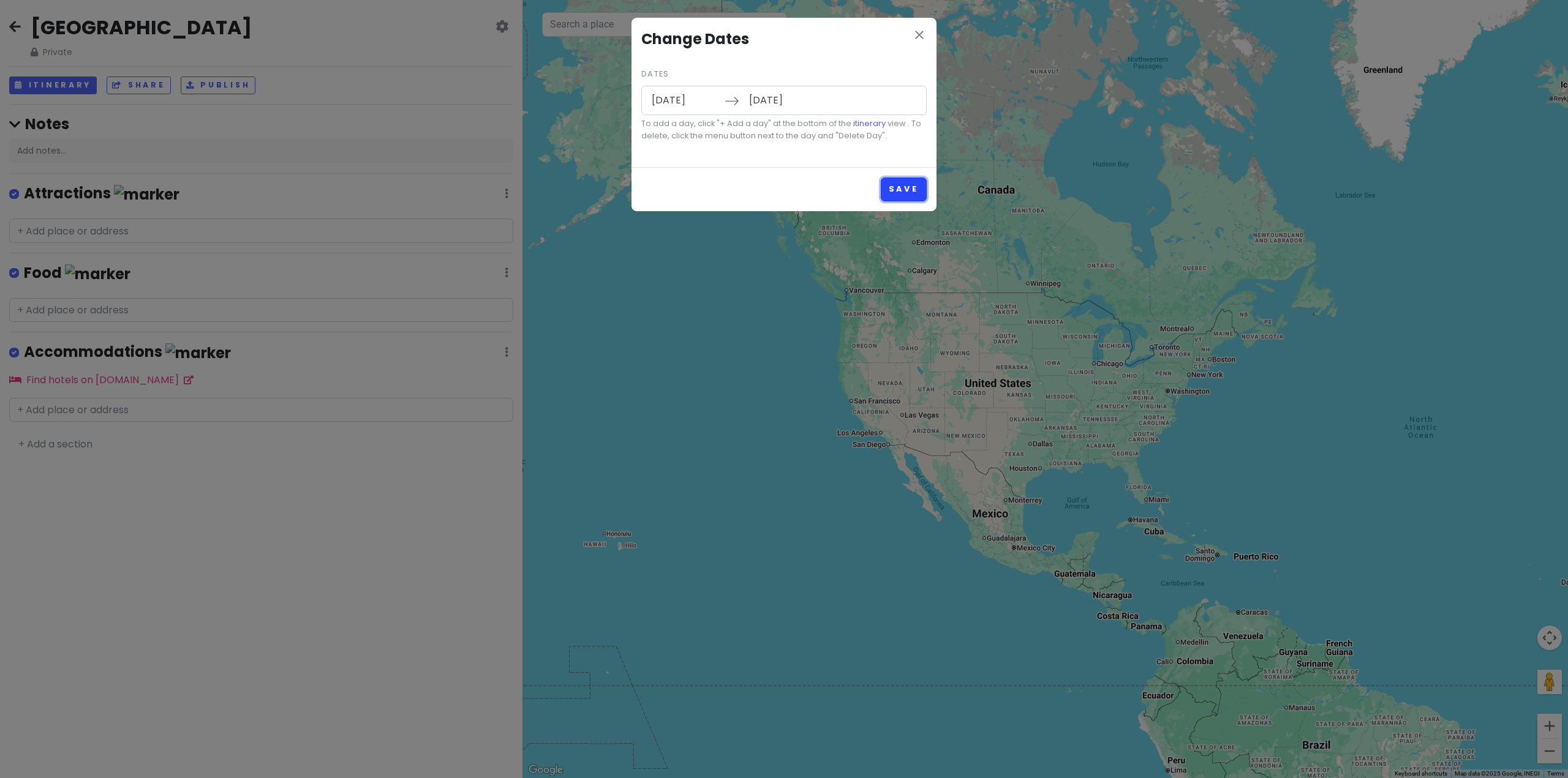
click at [908, 187] on button "Save" at bounding box center [904, 190] width 46 height 24
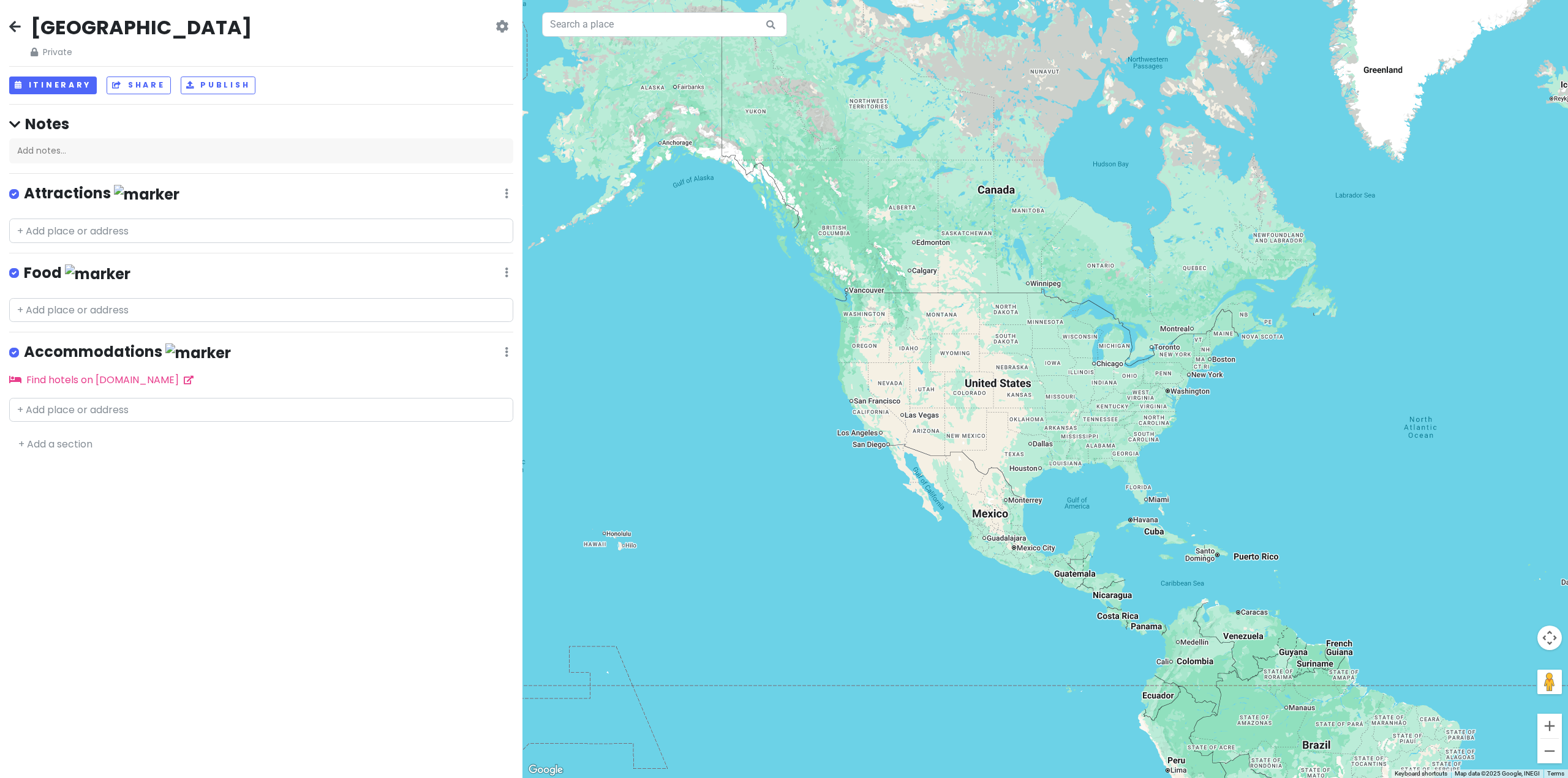
click at [503, 25] on icon at bounding box center [502, 27] width 13 height 10
click at [467, 70] on link "Change Dates" at bounding box center [460, 63] width 116 height 30
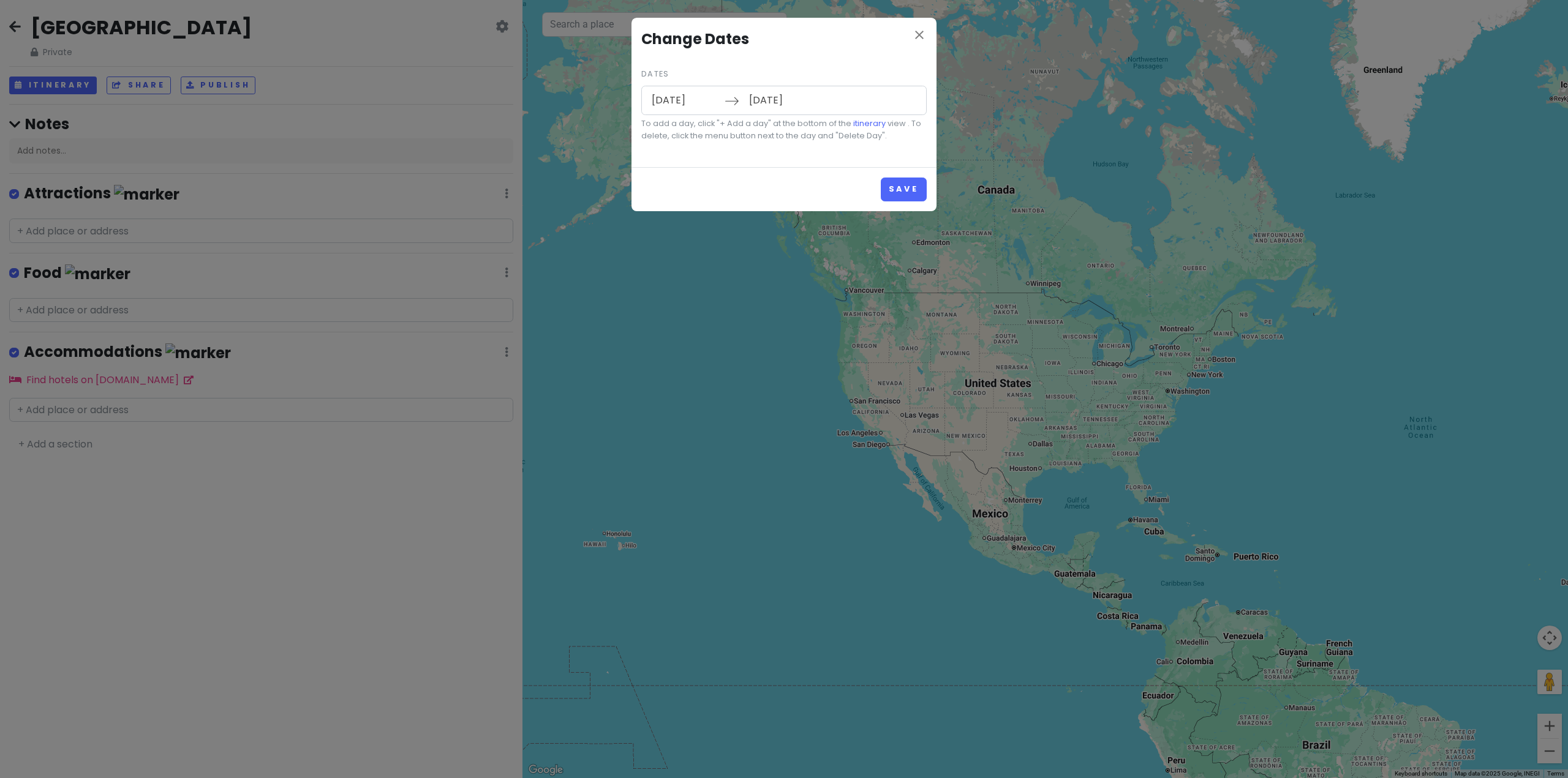
click at [789, 100] on input "[DATE]" at bounding box center [782, 101] width 80 height 29
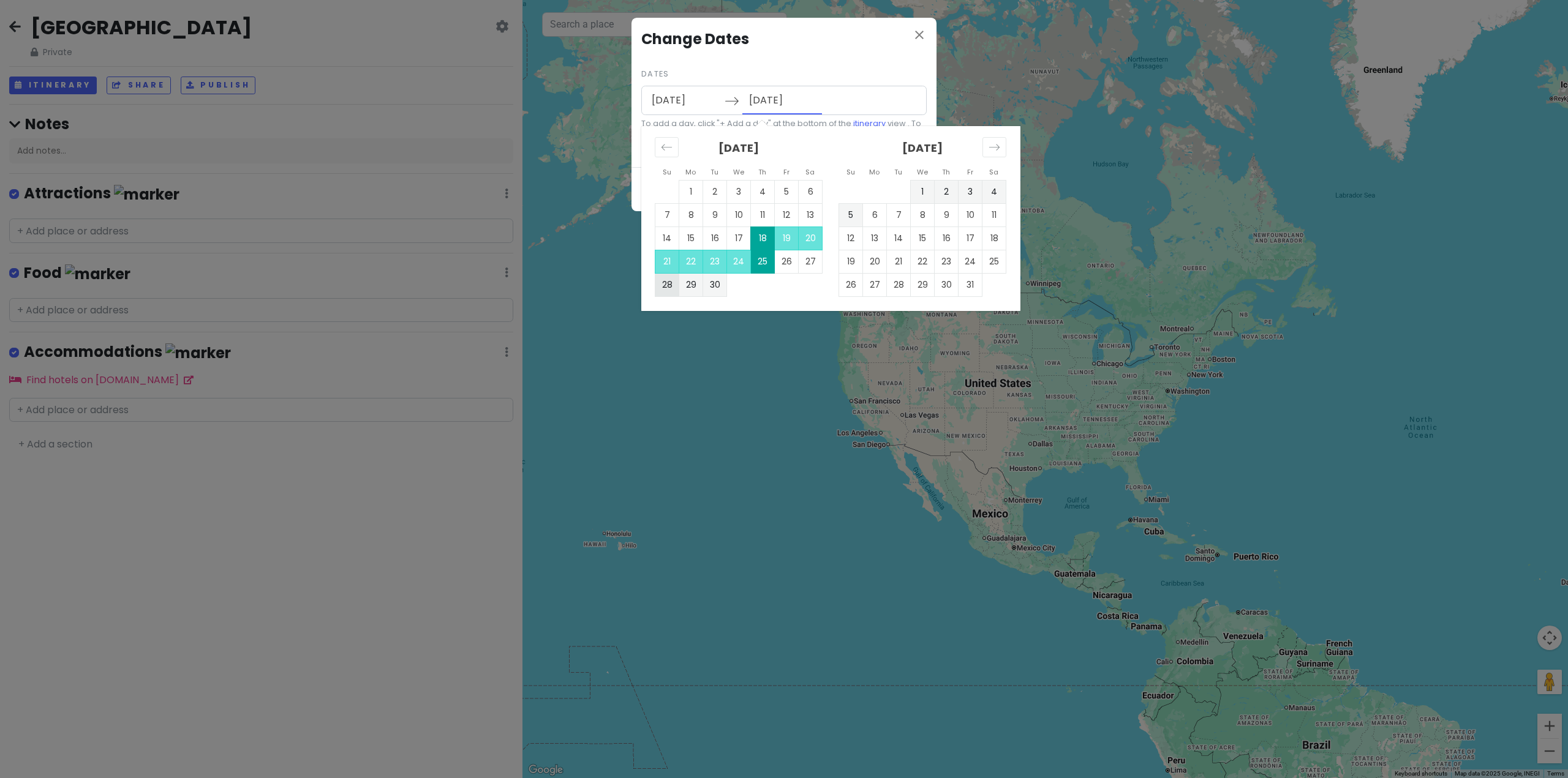
click at [662, 281] on td "28" at bounding box center [667, 285] width 24 height 23
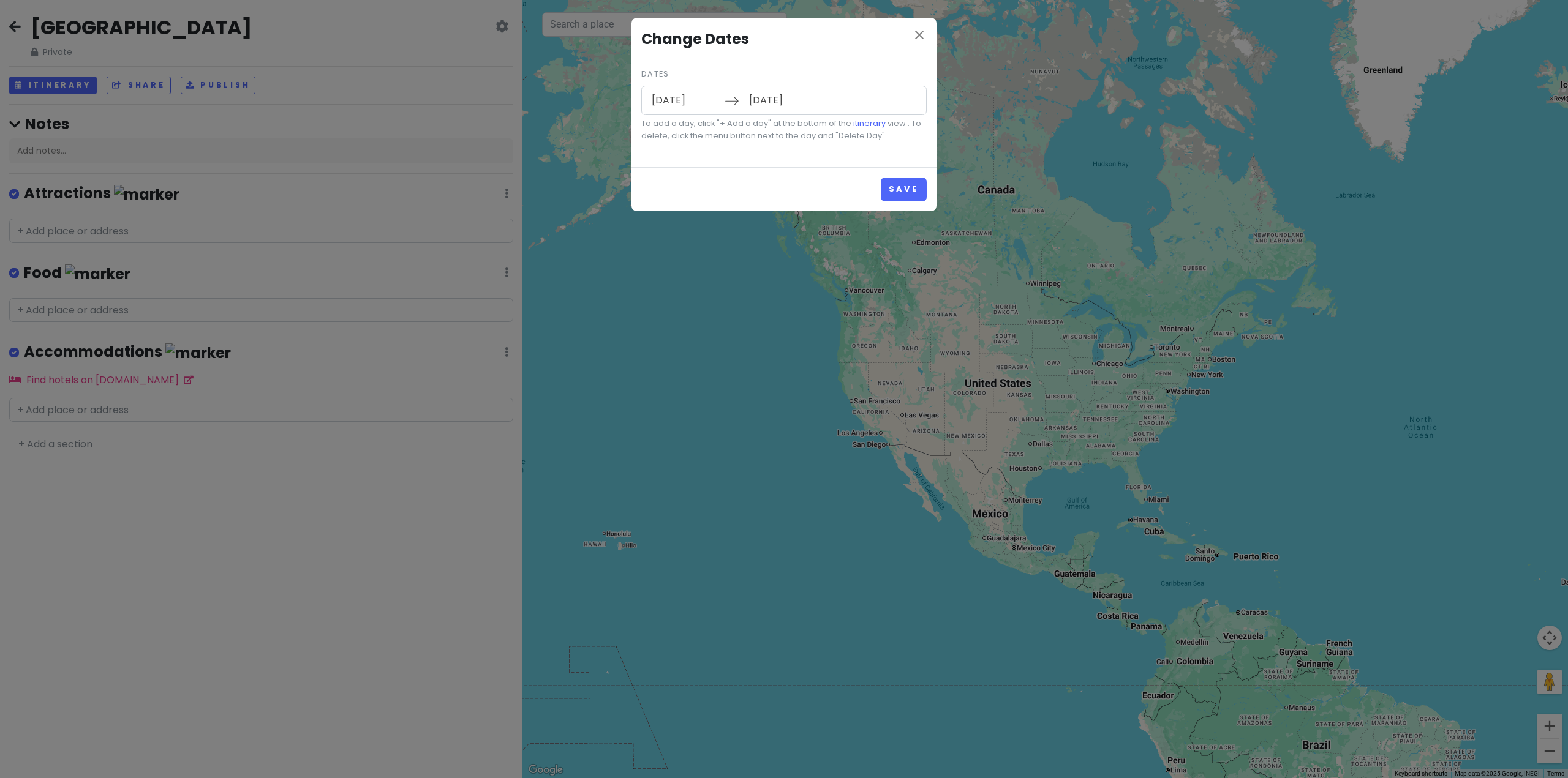
type input "[DATE]"
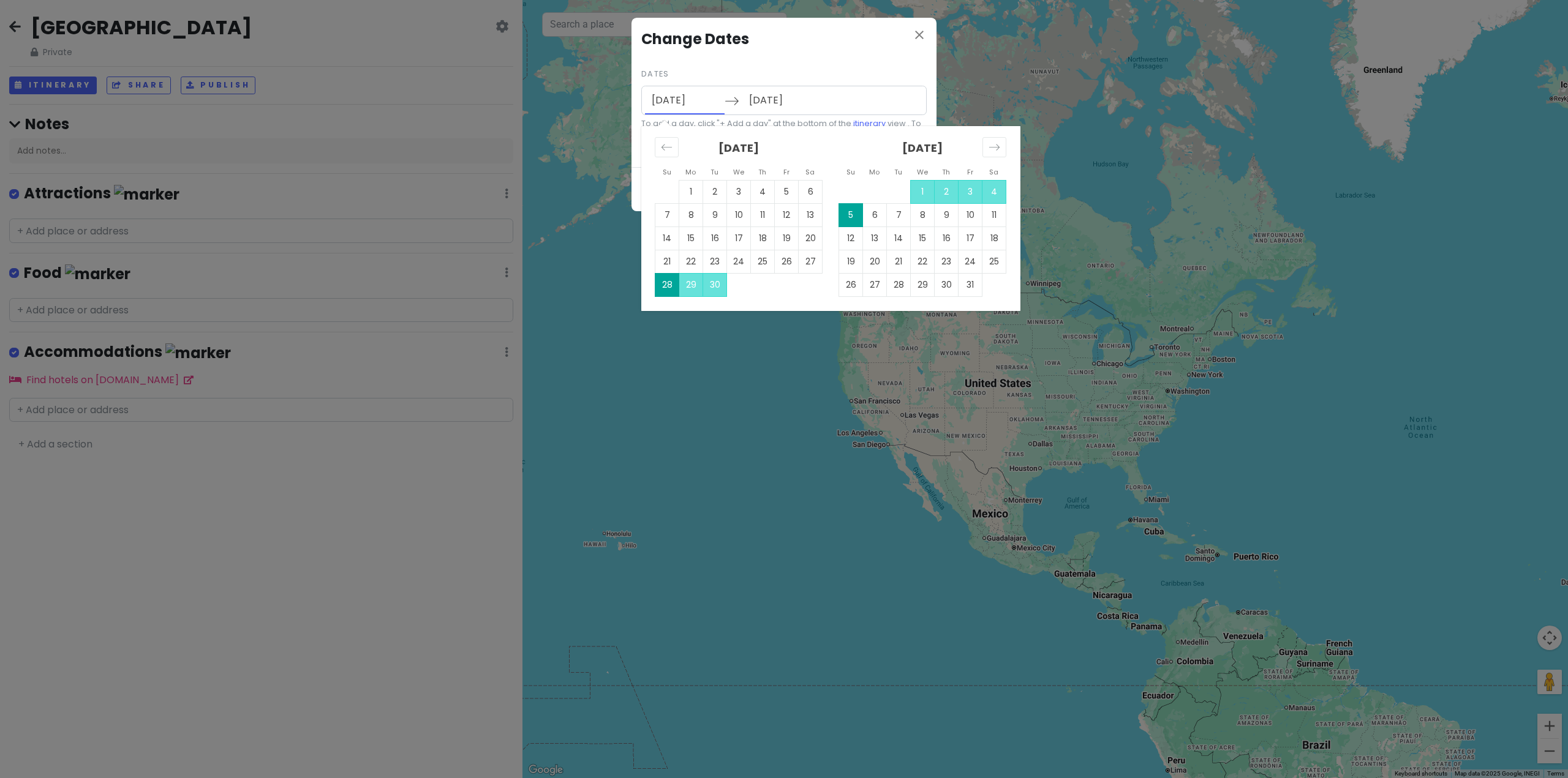
click at [675, 105] on input "[DATE]" at bounding box center [685, 101] width 80 height 29
click at [767, 228] on td "18" at bounding box center [762, 238] width 24 height 23
type input "[DATE]"
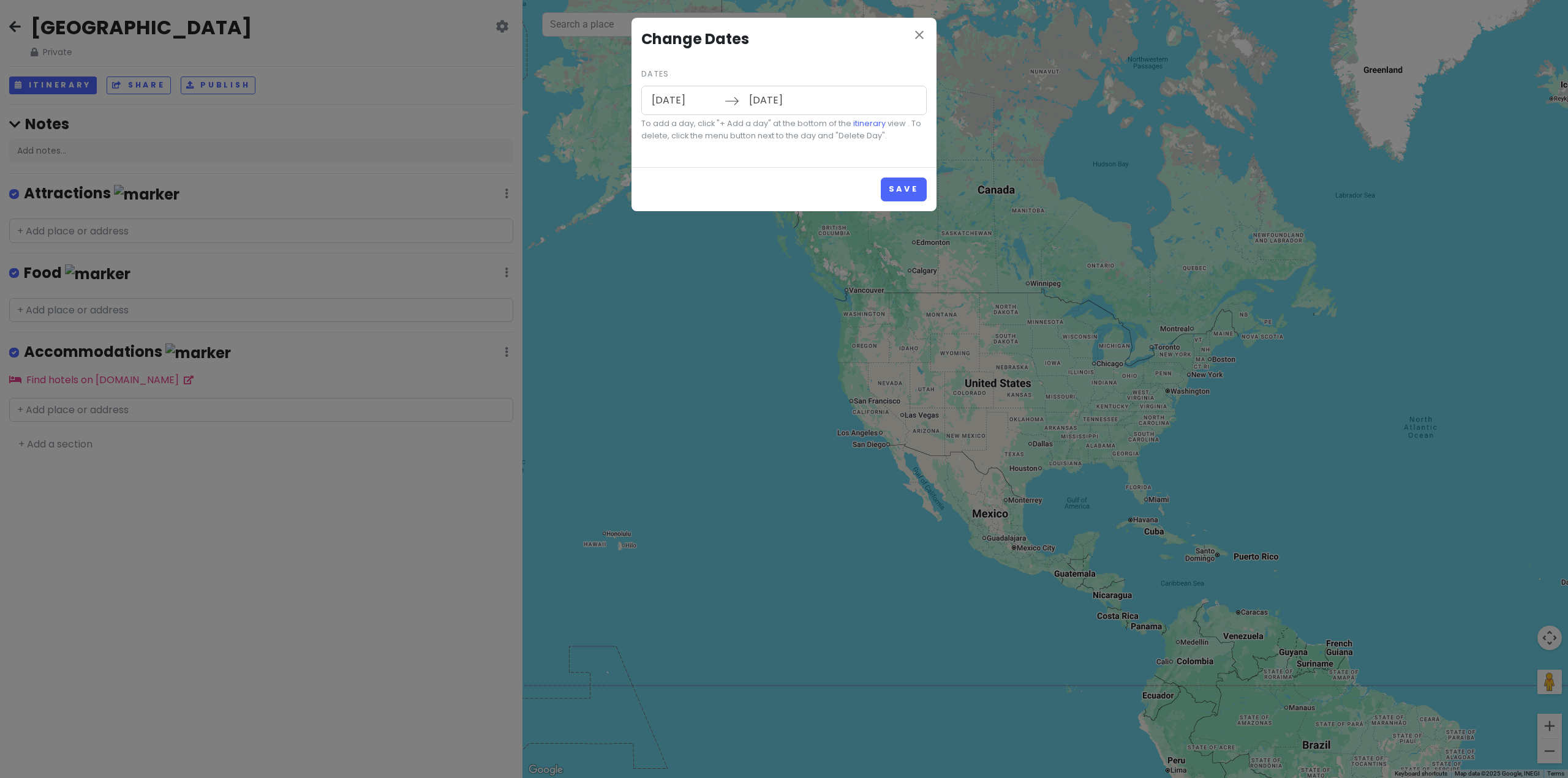
click at [761, 97] on input "[DATE]" at bounding box center [782, 101] width 80 height 29
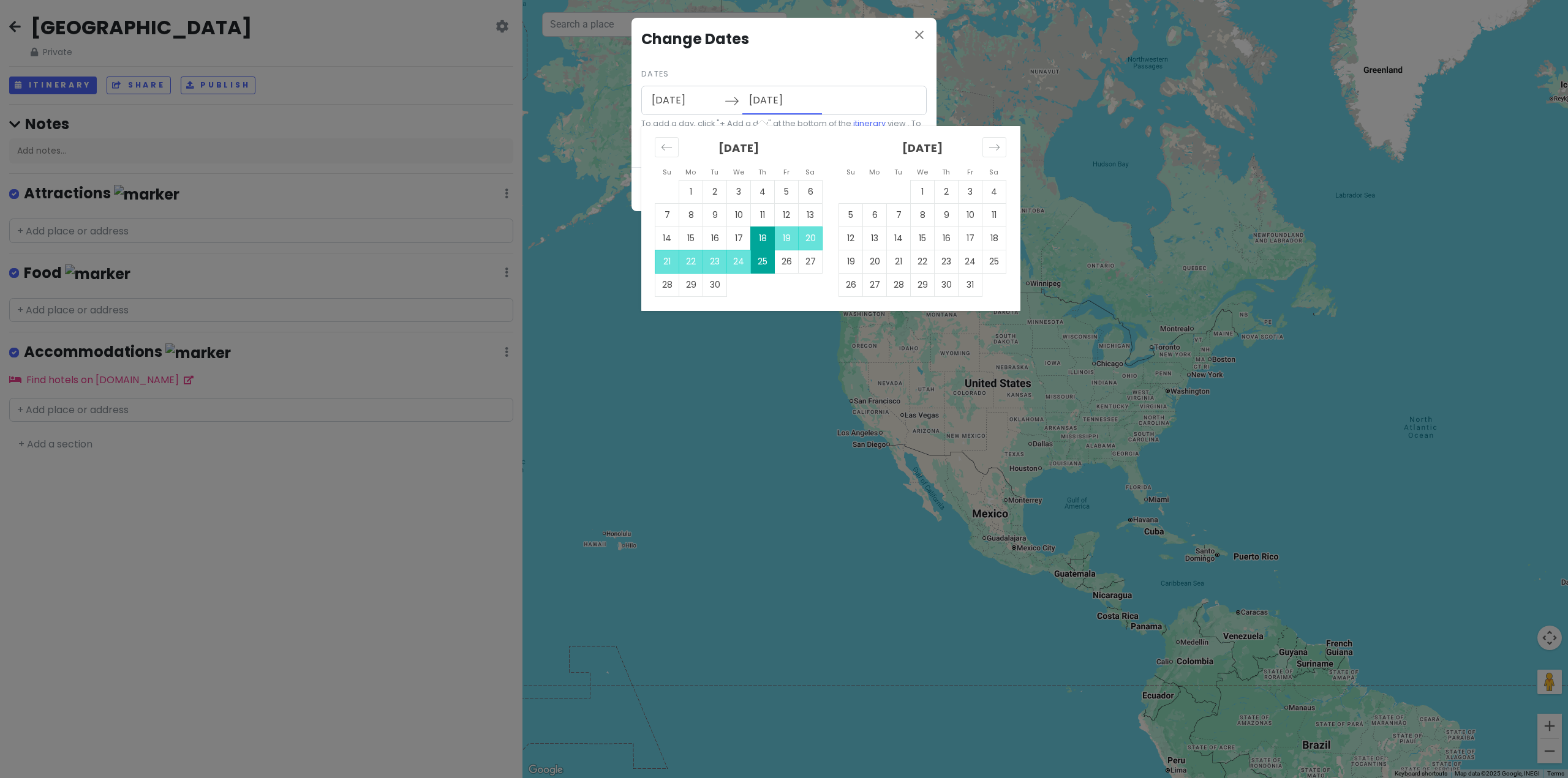
click at [828, 89] on div "[DATE] Navigate forward to interact with the calendar and select a date. Press …" at bounding box center [784, 100] width 286 height 30
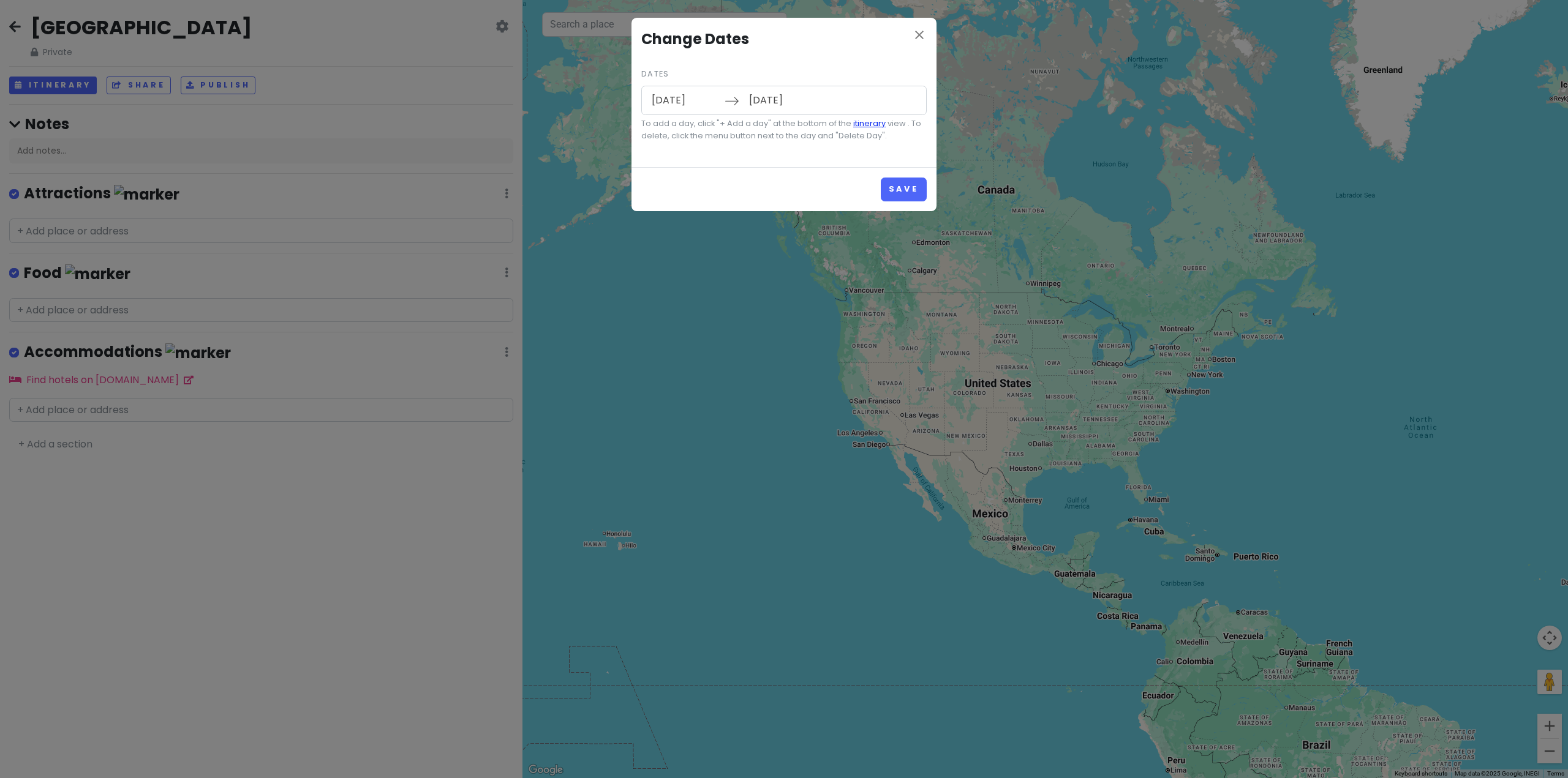
click at [868, 125] on link "itinerary" at bounding box center [870, 123] width 32 height 10
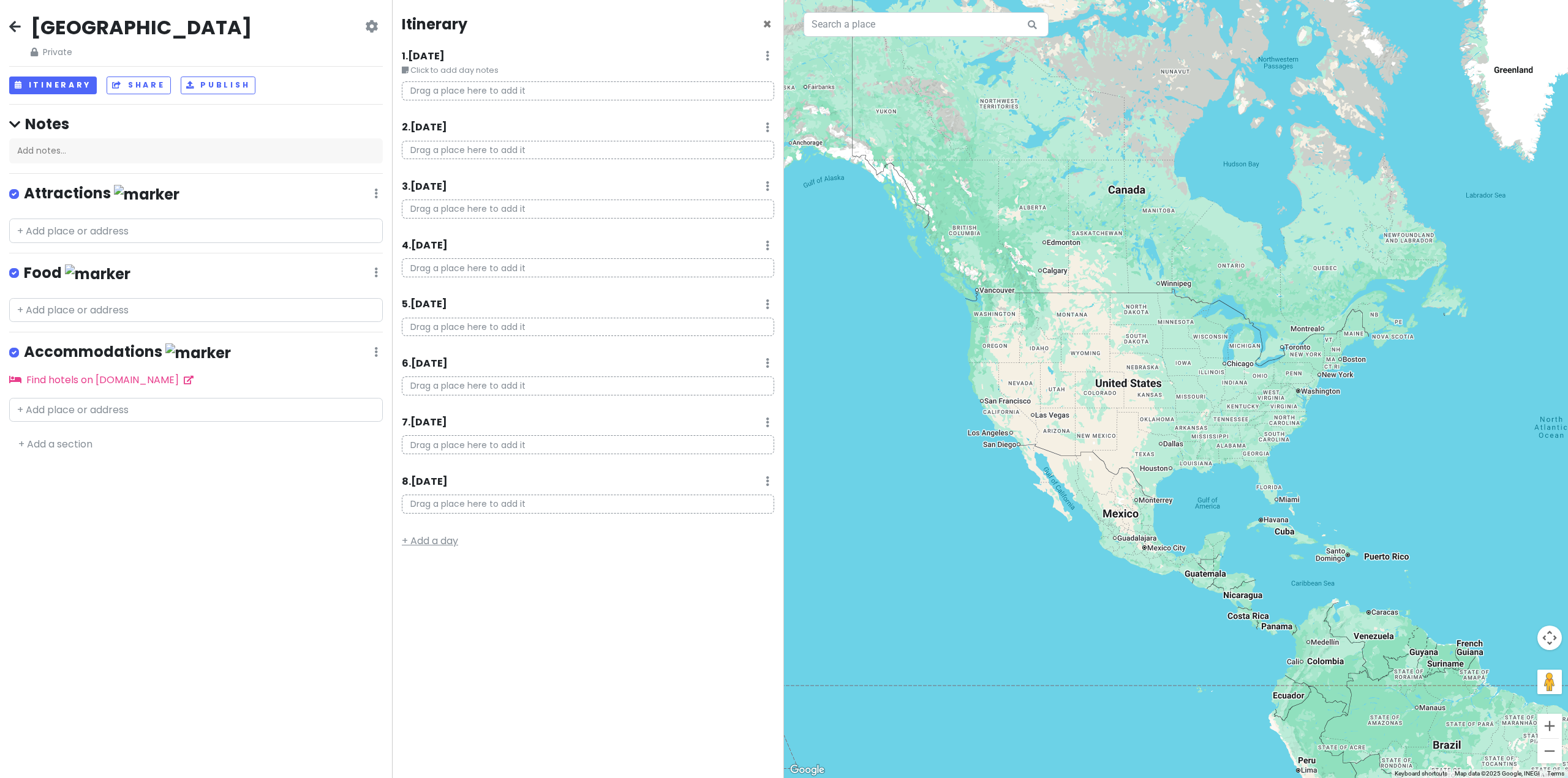
click at [421, 538] on link "+ Add a day" at bounding box center [430, 541] width 56 height 14
click at [416, 591] on div "Itinerary × 1 . [DATE] Edit Day Notes Delete Day Click to add day notes Drag a …" at bounding box center [589, 389] width 392 height 778
click at [419, 598] on link "+ Add a day" at bounding box center [430, 600] width 56 height 14
click at [421, 660] on link "+ Add a day" at bounding box center [430, 658] width 56 height 14
click at [8, 22] on div "[GEOGRAPHIC_DATA] Private Change Dates Make a Copy Delete Trip Go Pro ⚡️ Give F…" at bounding box center [196, 389] width 392 height 778
